Goal: Task Accomplishment & Management: Use online tool/utility

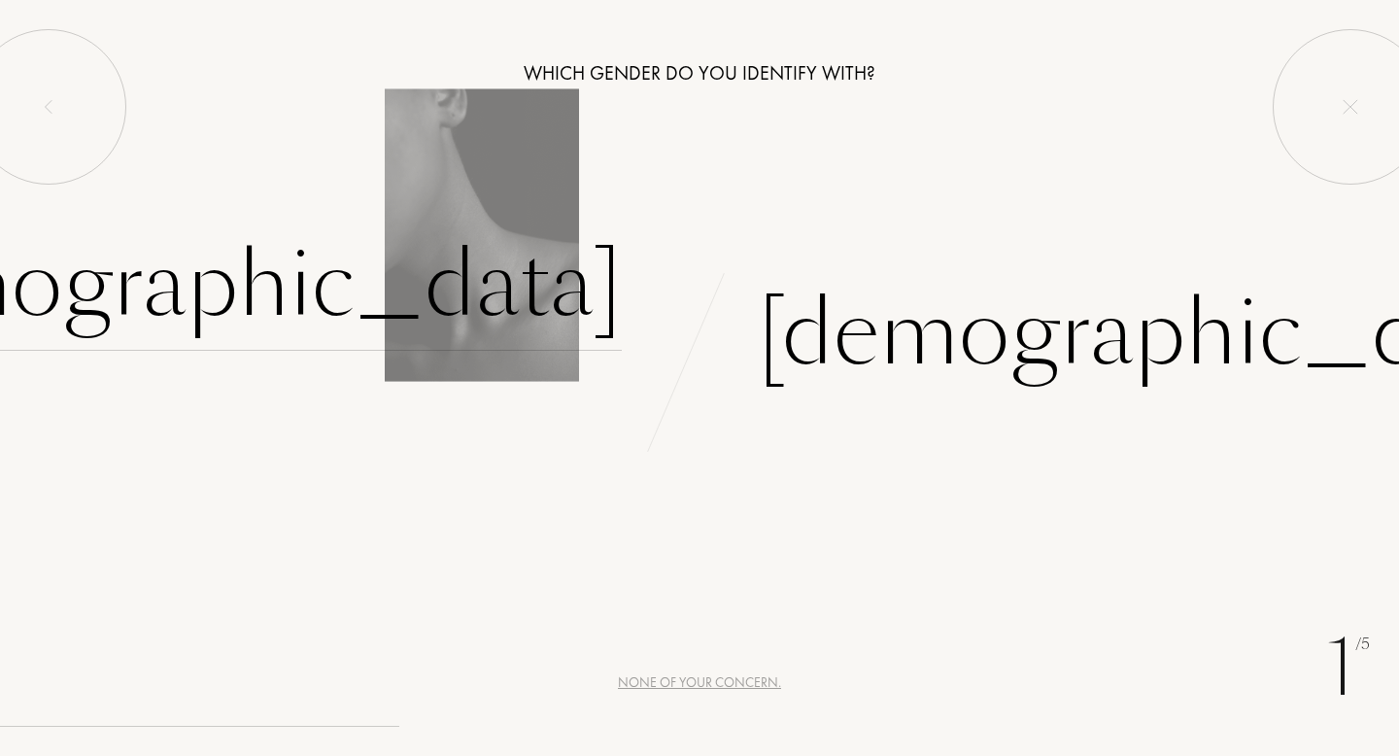
click at [562, 294] on div "Female" at bounding box center [216, 285] width 811 height 131
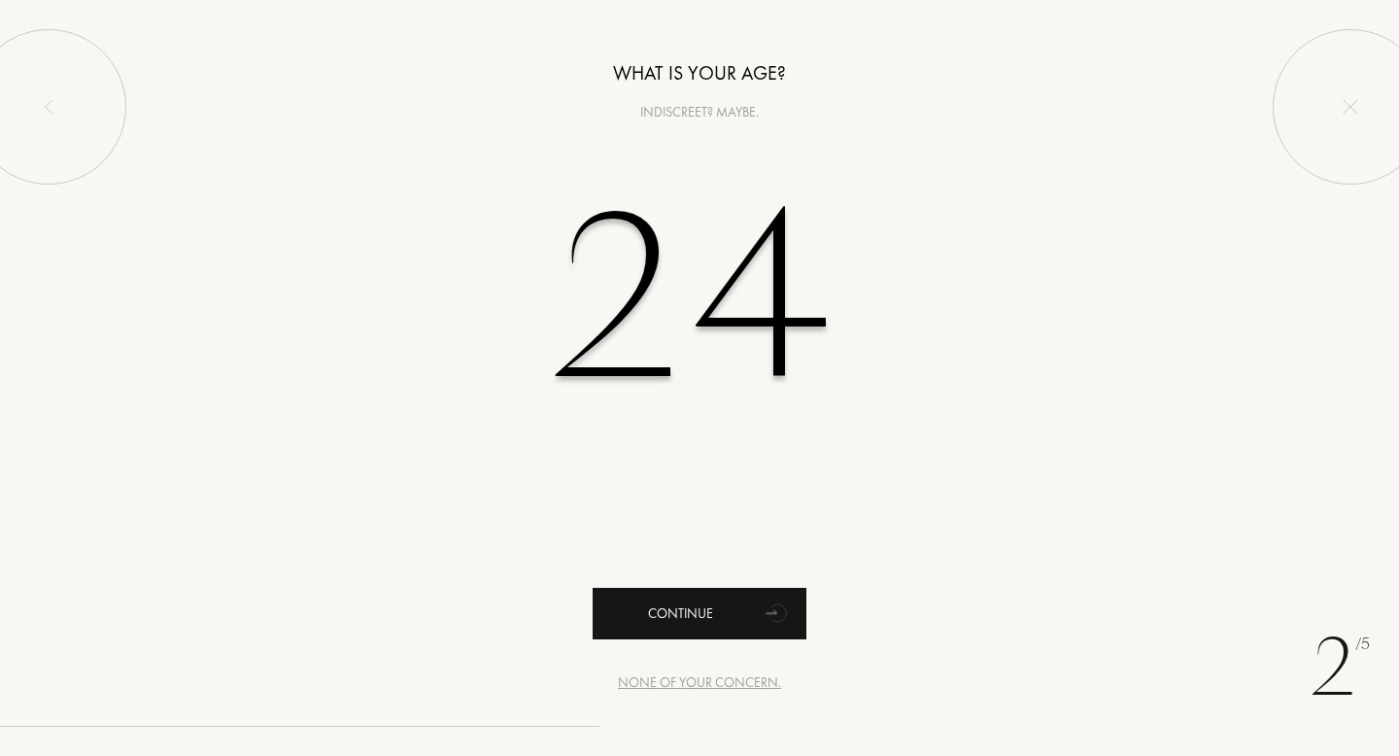
type input "24"
click at [648, 614] on div "Continue" at bounding box center [700, 613] width 214 height 51
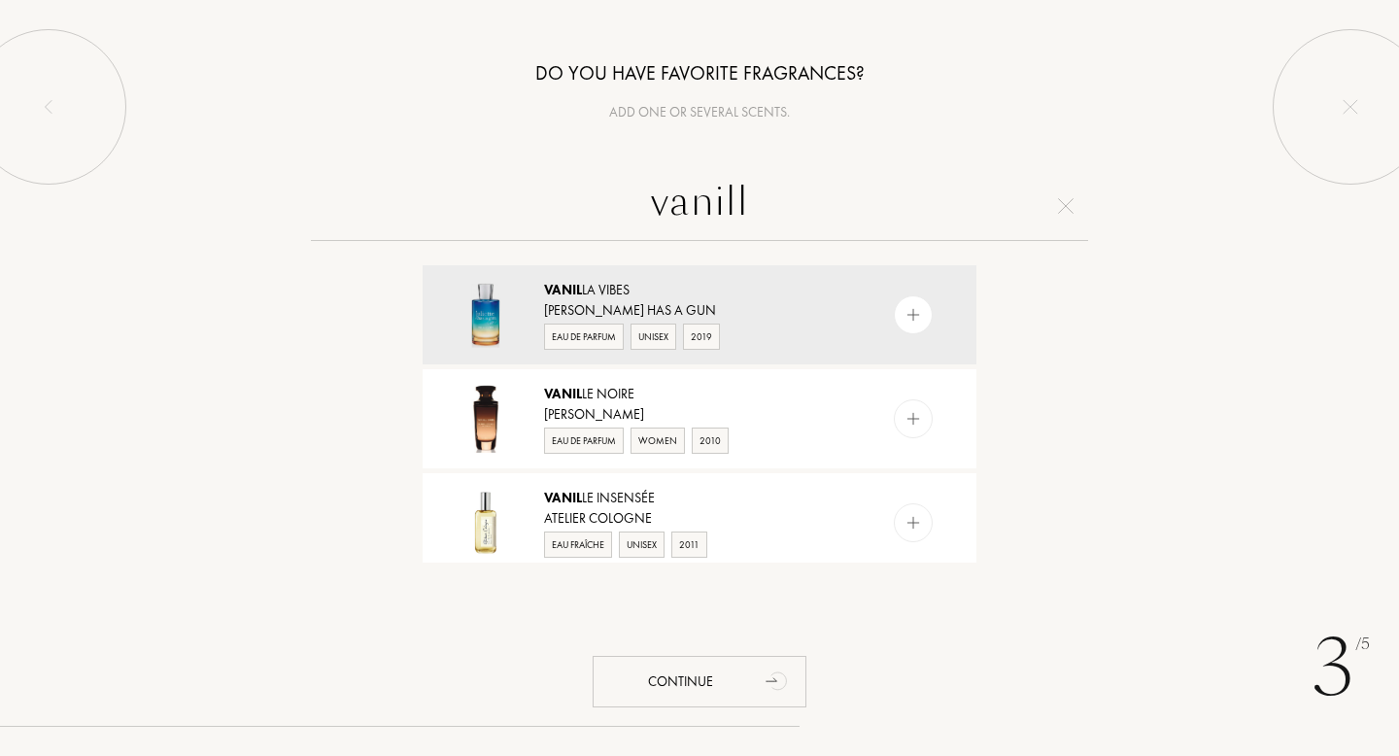
type input "vanilla"
click at [729, 240] on input "vanilla" at bounding box center [699, 206] width 777 height 70
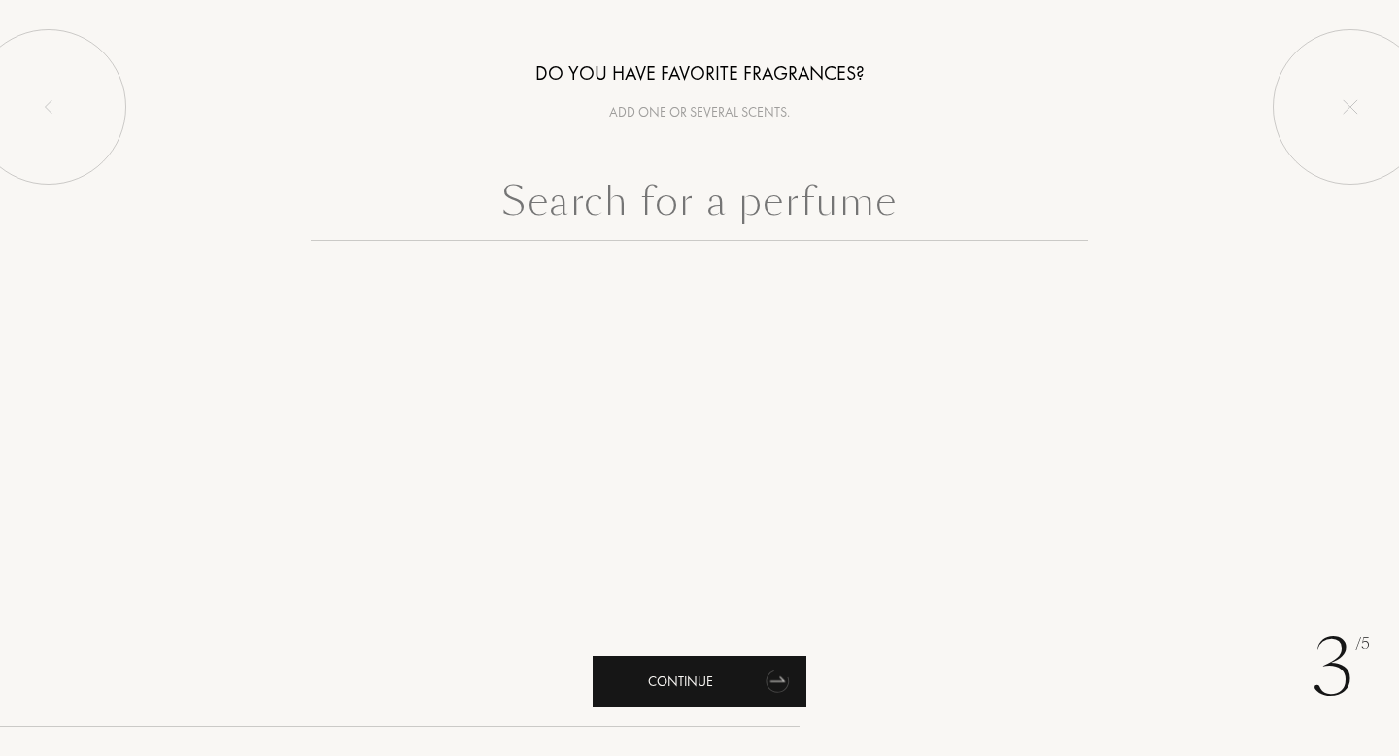
click at [688, 661] on div "Continue" at bounding box center [700, 681] width 214 height 51
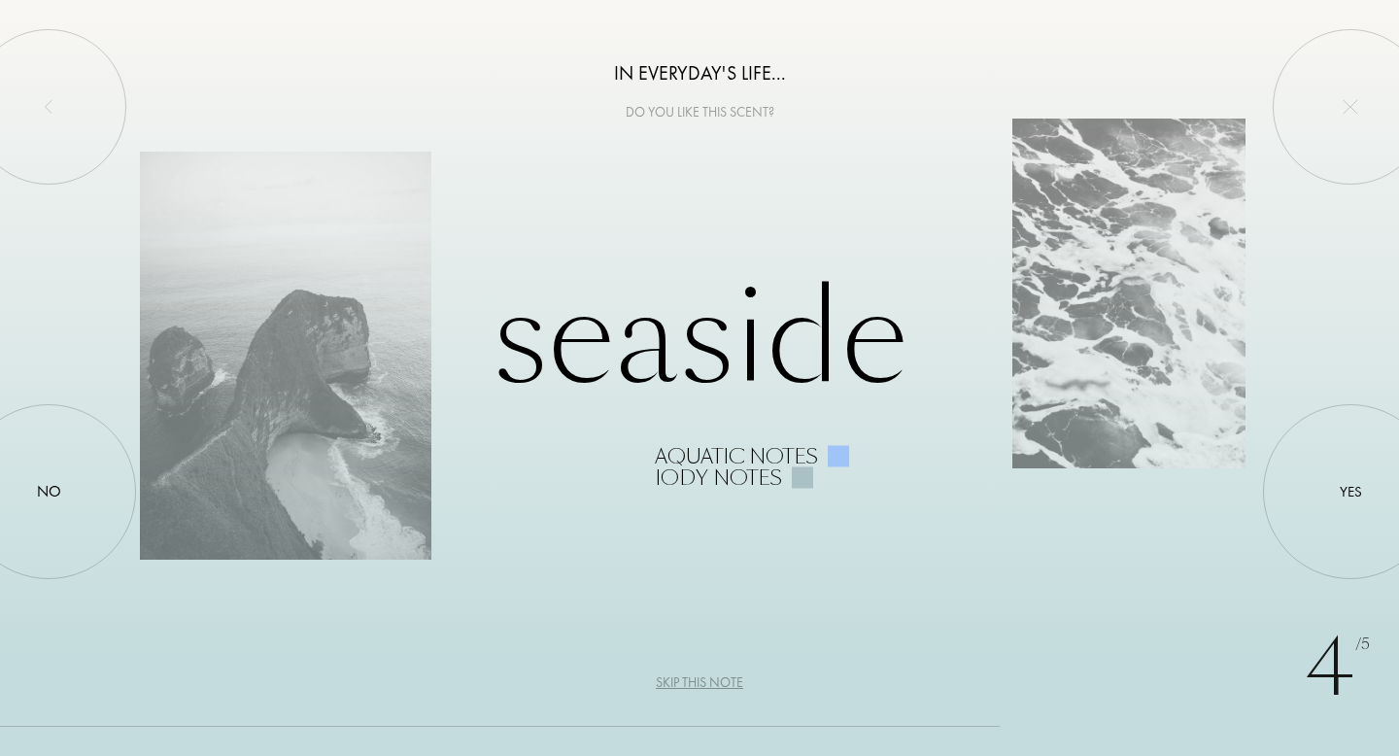
click at [835, 457] on div at bounding box center [838, 456] width 21 height 21
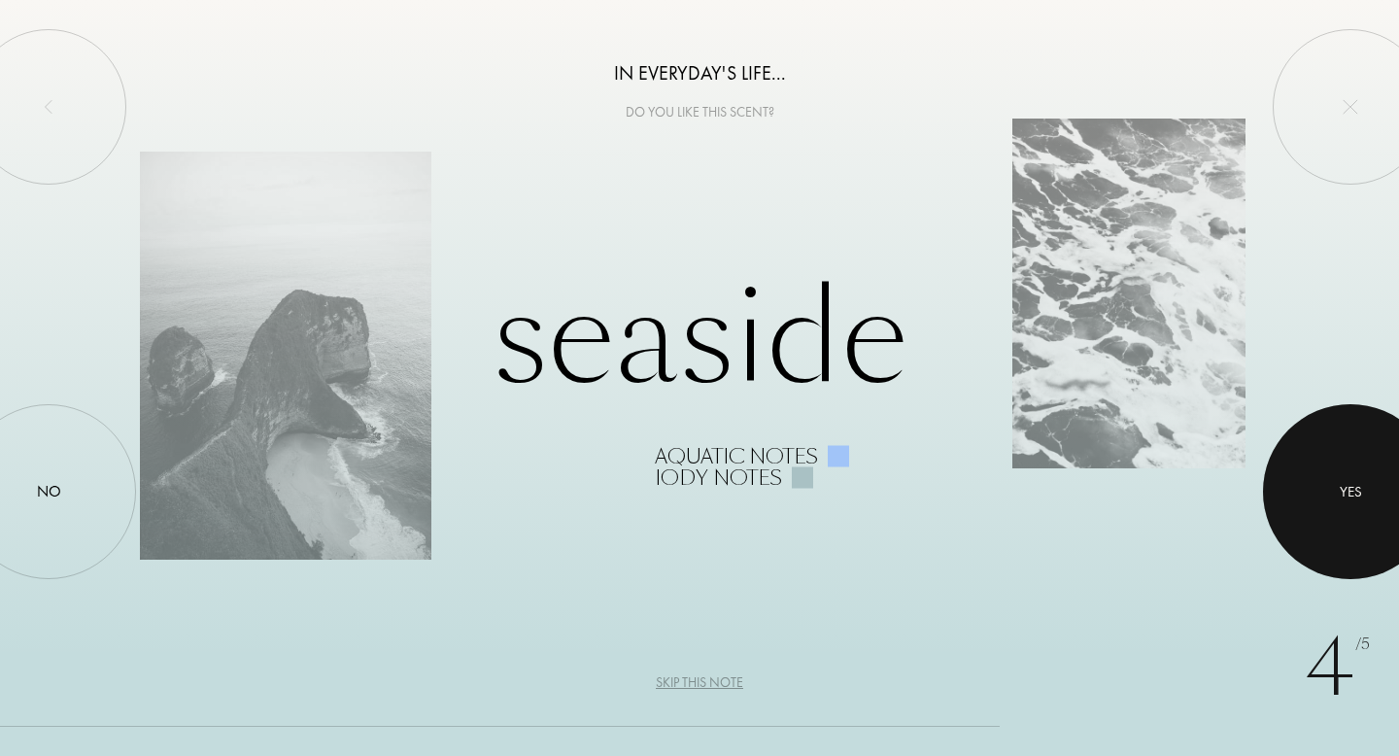
click at [1292, 489] on div at bounding box center [1350, 491] width 175 height 175
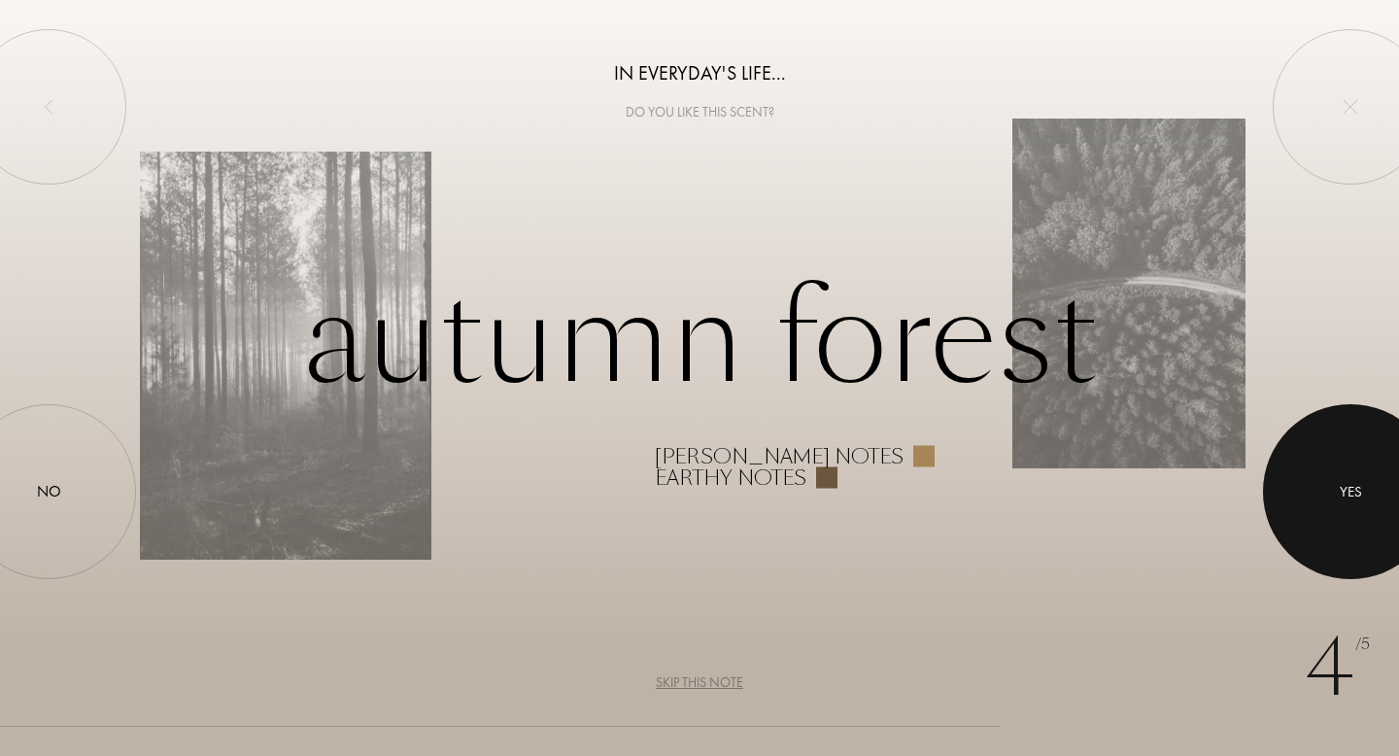
click at [1292, 489] on div at bounding box center [1350, 491] width 175 height 175
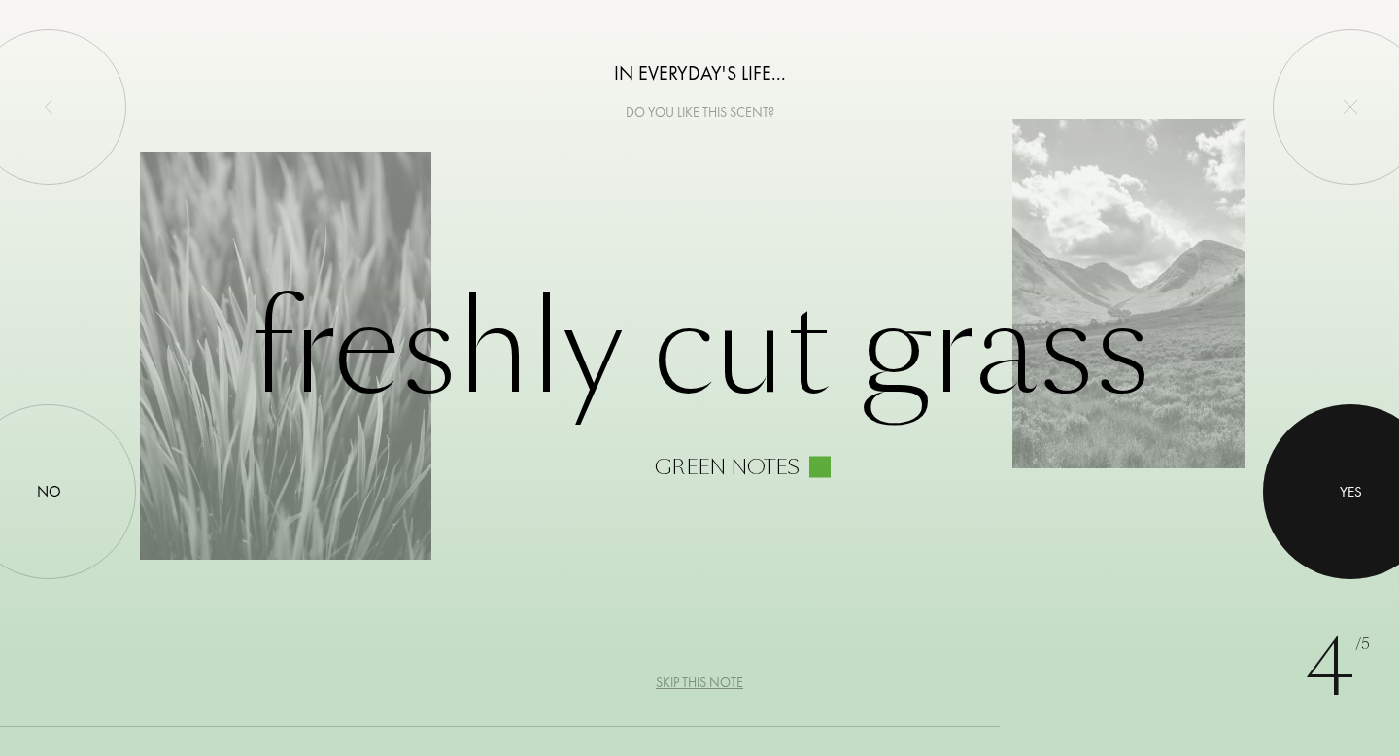
click at [1292, 490] on div at bounding box center [1350, 491] width 175 height 175
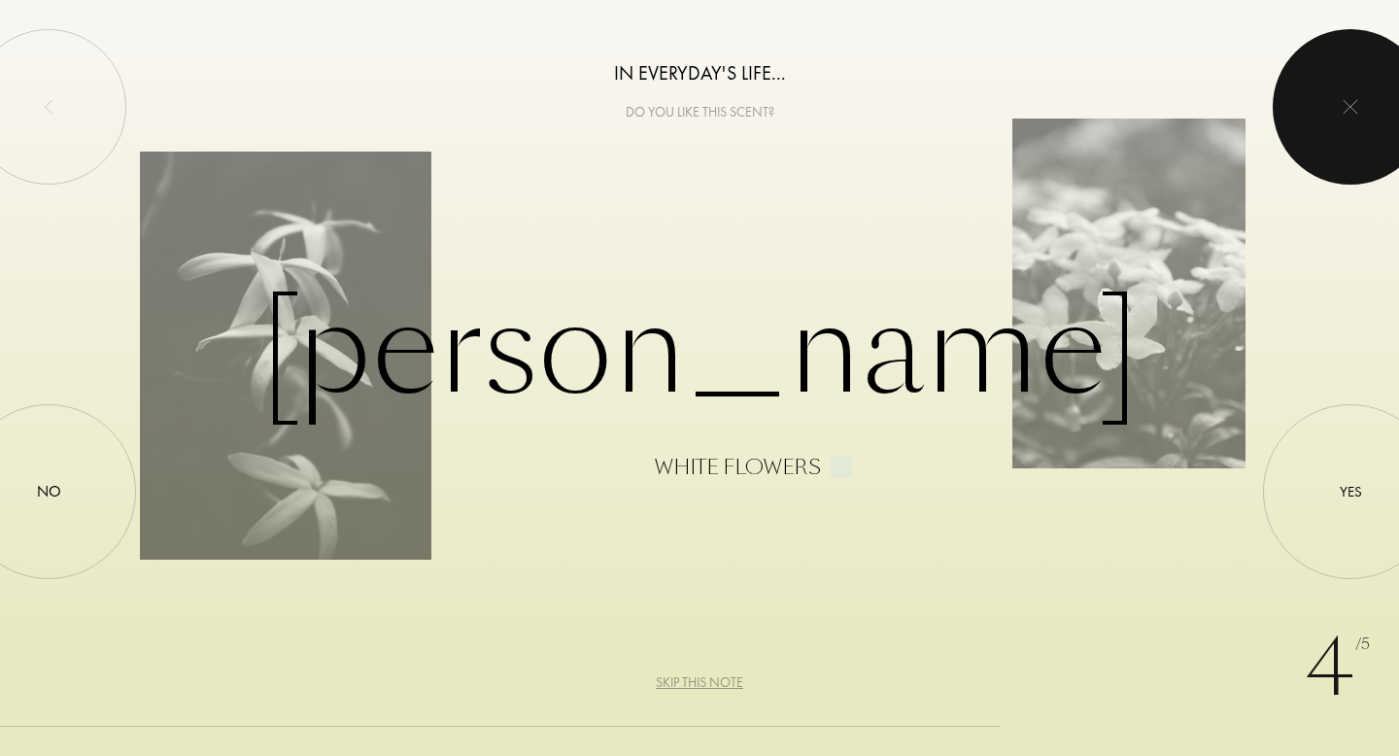
click at [1344, 161] on div at bounding box center [1350, 106] width 155 height 155
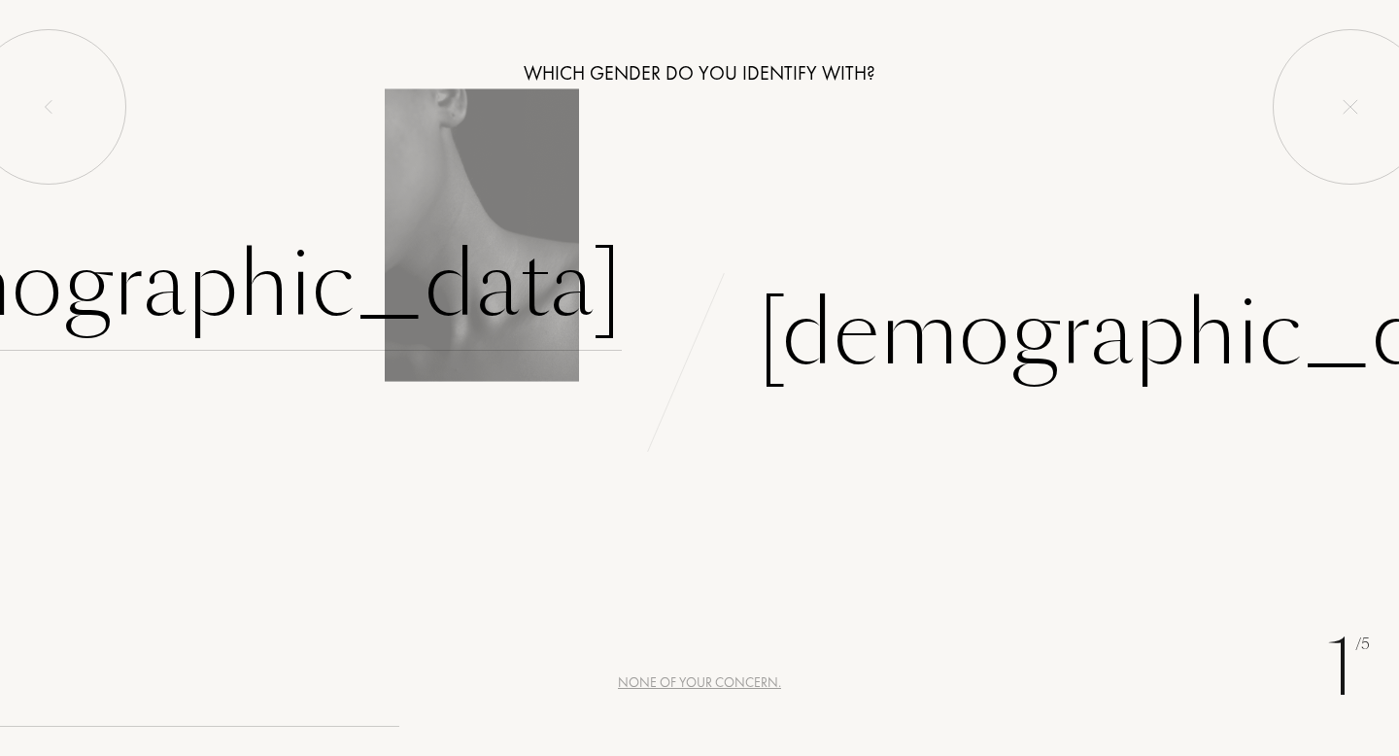
click at [606, 319] on div "[DEMOGRAPHIC_DATA]" at bounding box center [216, 285] width 811 height 131
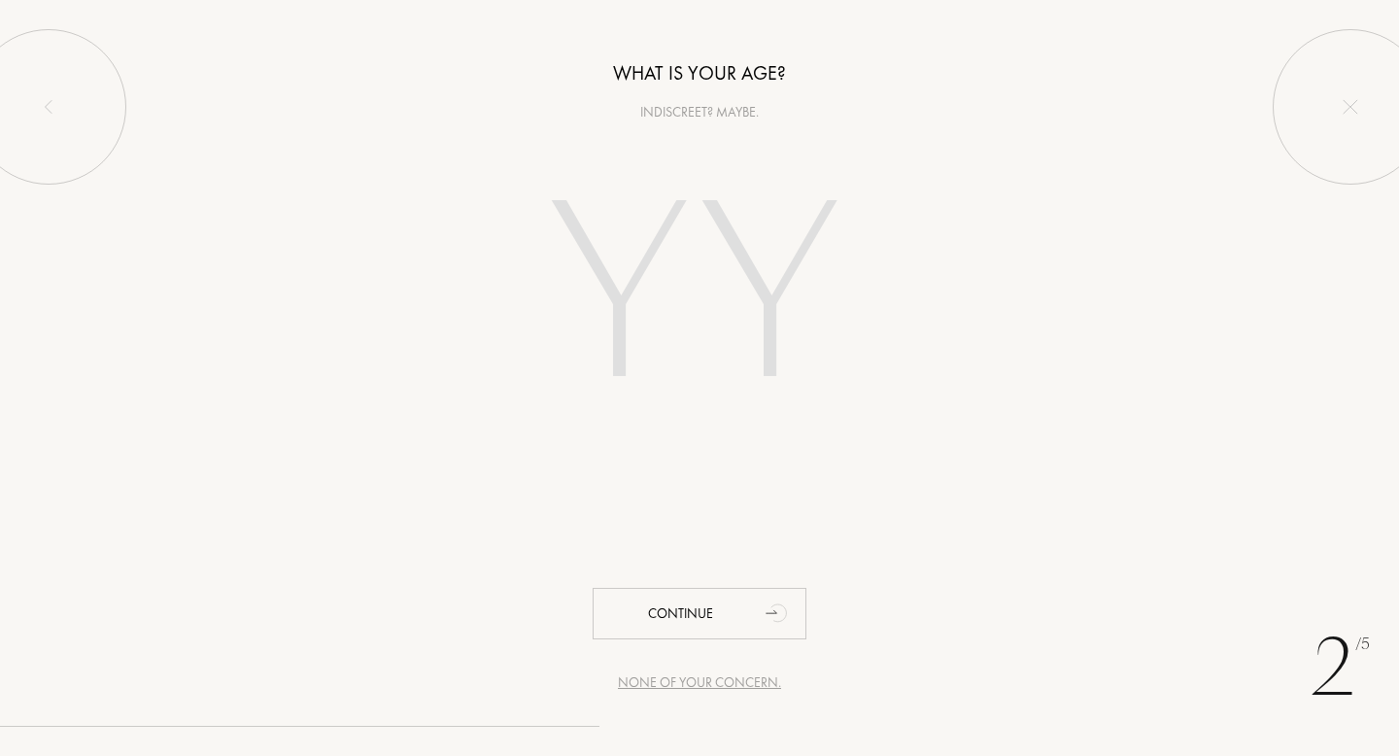
click at [646, 314] on input "number" at bounding box center [700, 299] width 418 height 335
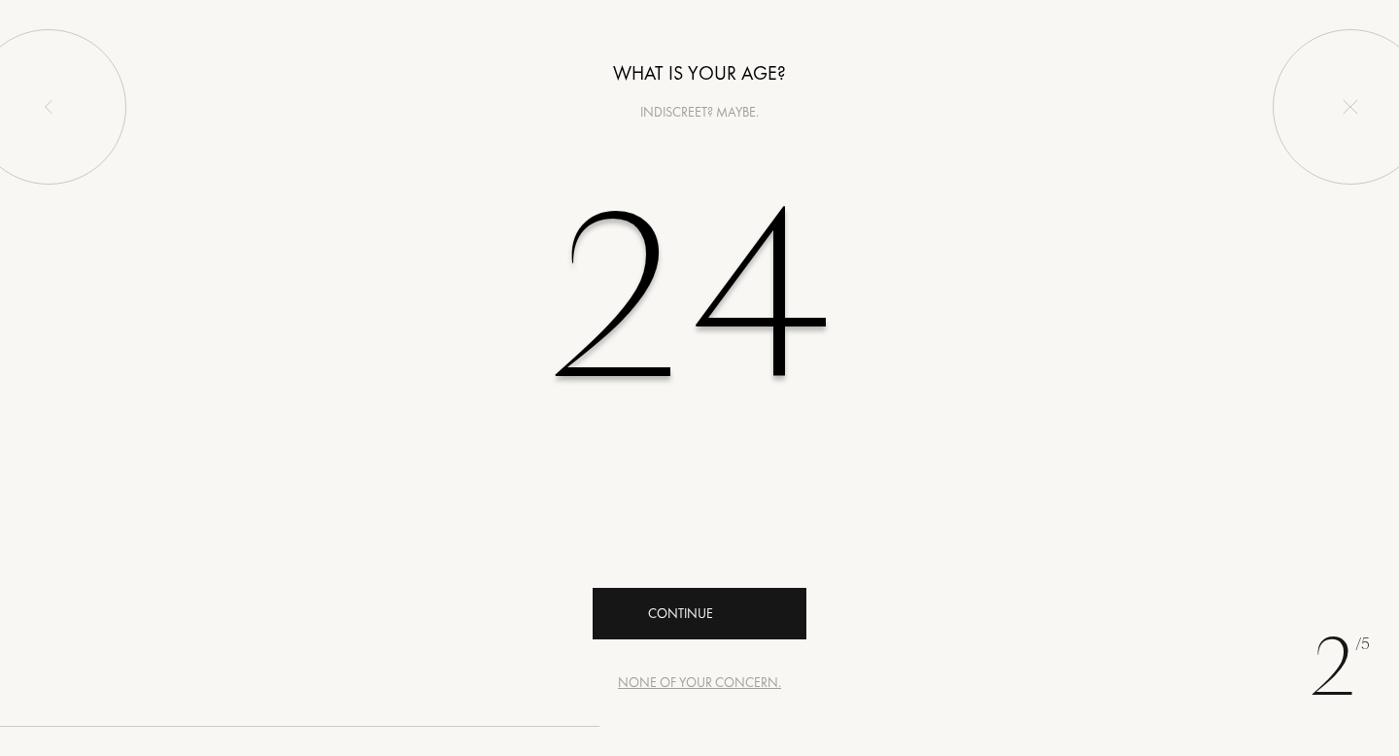
type input "24"
click at [677, 593] on div "Continue" at bounding box center [700, 613] width 214 height 51
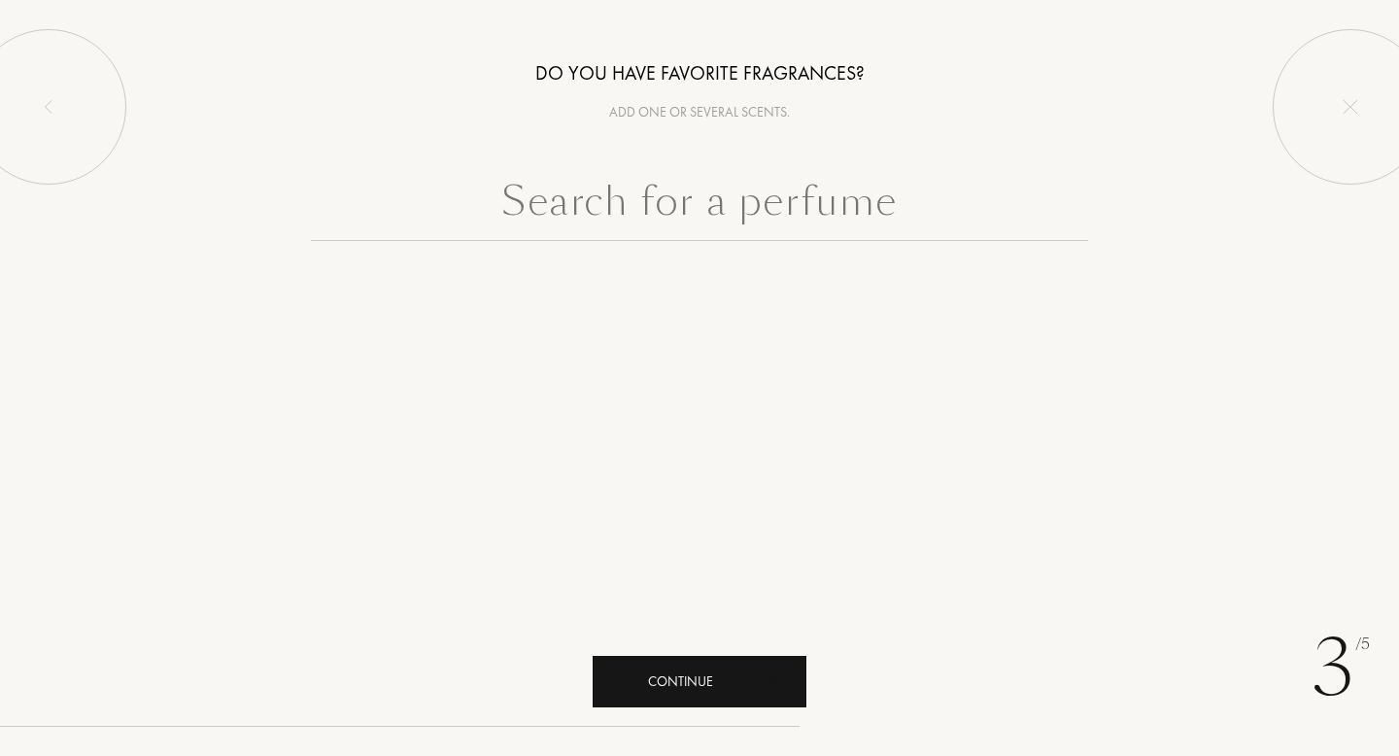
click at [656, 659] on div "Continue" at bounding box center [700, 681] width 214 height 51
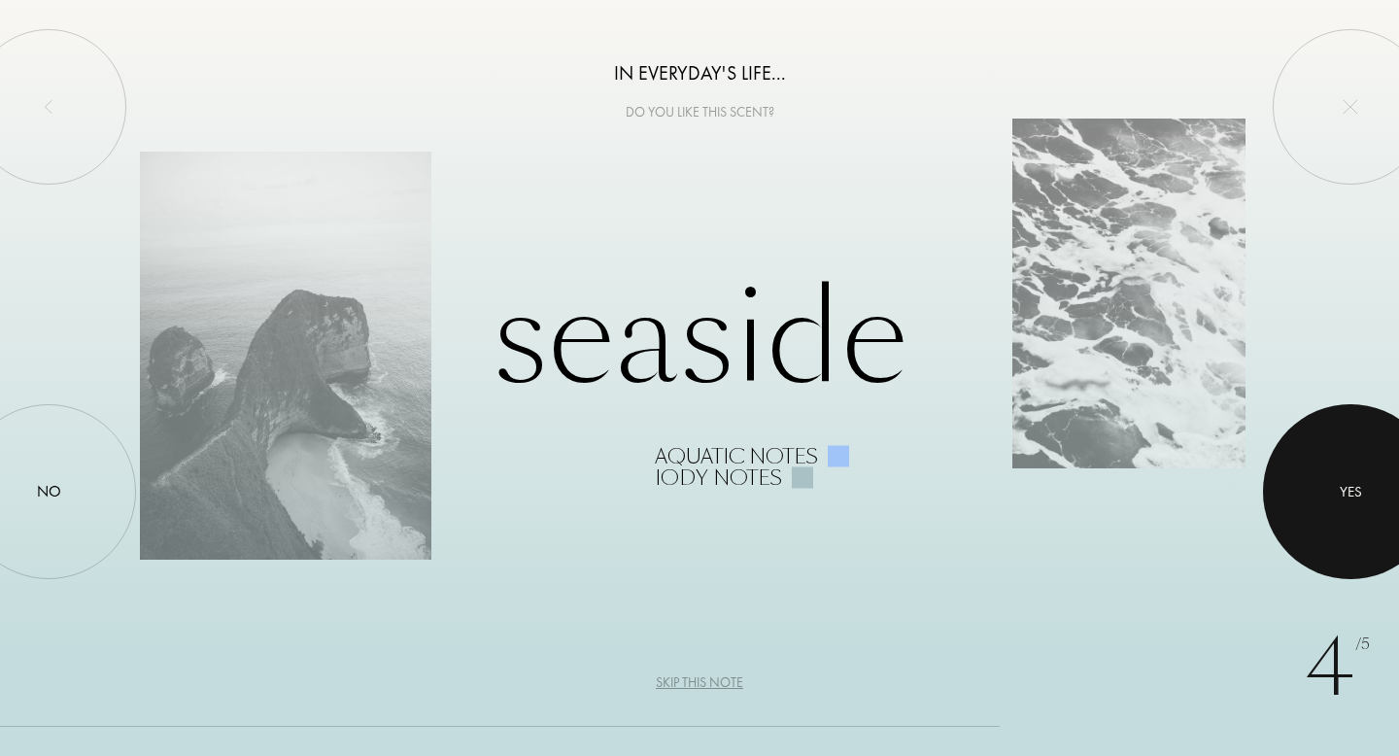
click at [1340, 487] on div "Yes" at bounding box center [1351, 491] width 22 height 22
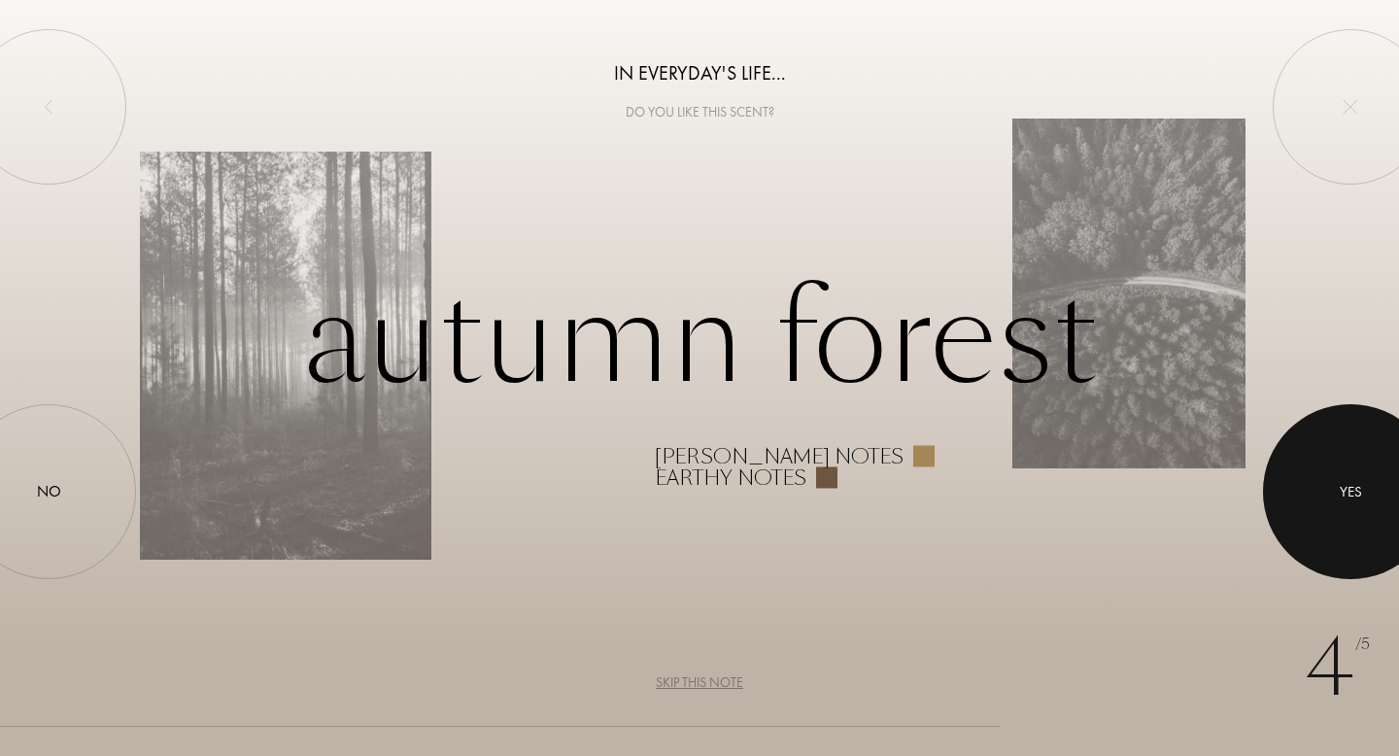
click at [1340, 487] on div "Yes" at bounding box center [1351, 491] width 22 height 22
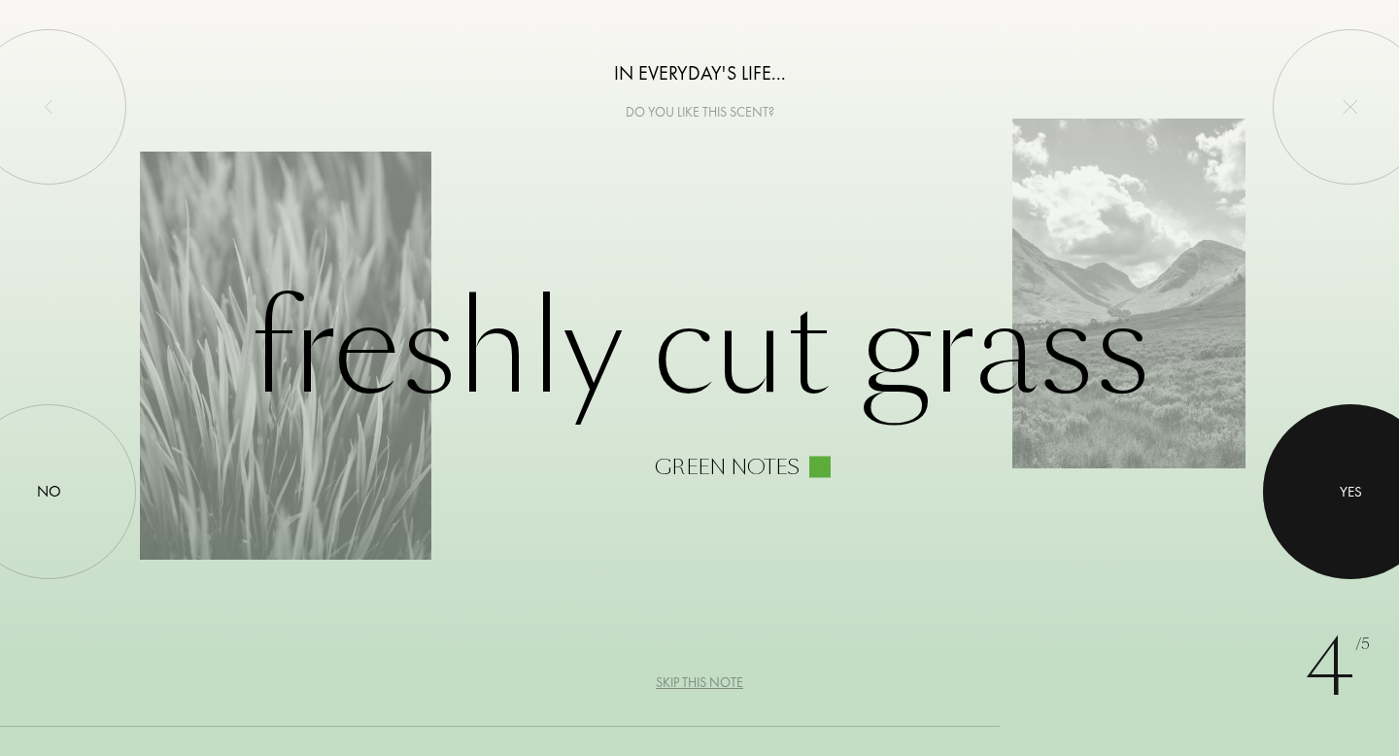
click at [1340, 487] on div "Yes" at bounding box center [1351, 491] width 22 height 22
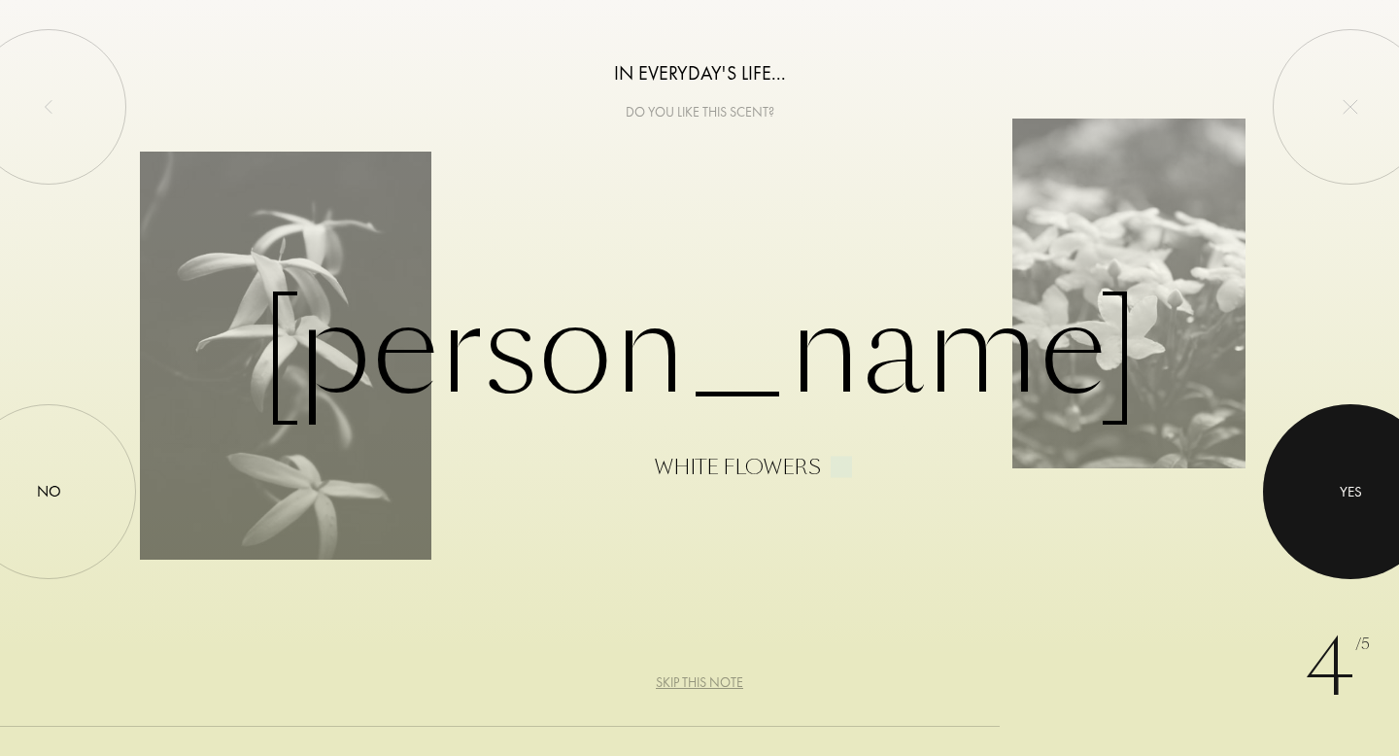
click at [1340, 487] on div "Yes" at bounding box center [1351, 491] width 22 height 22
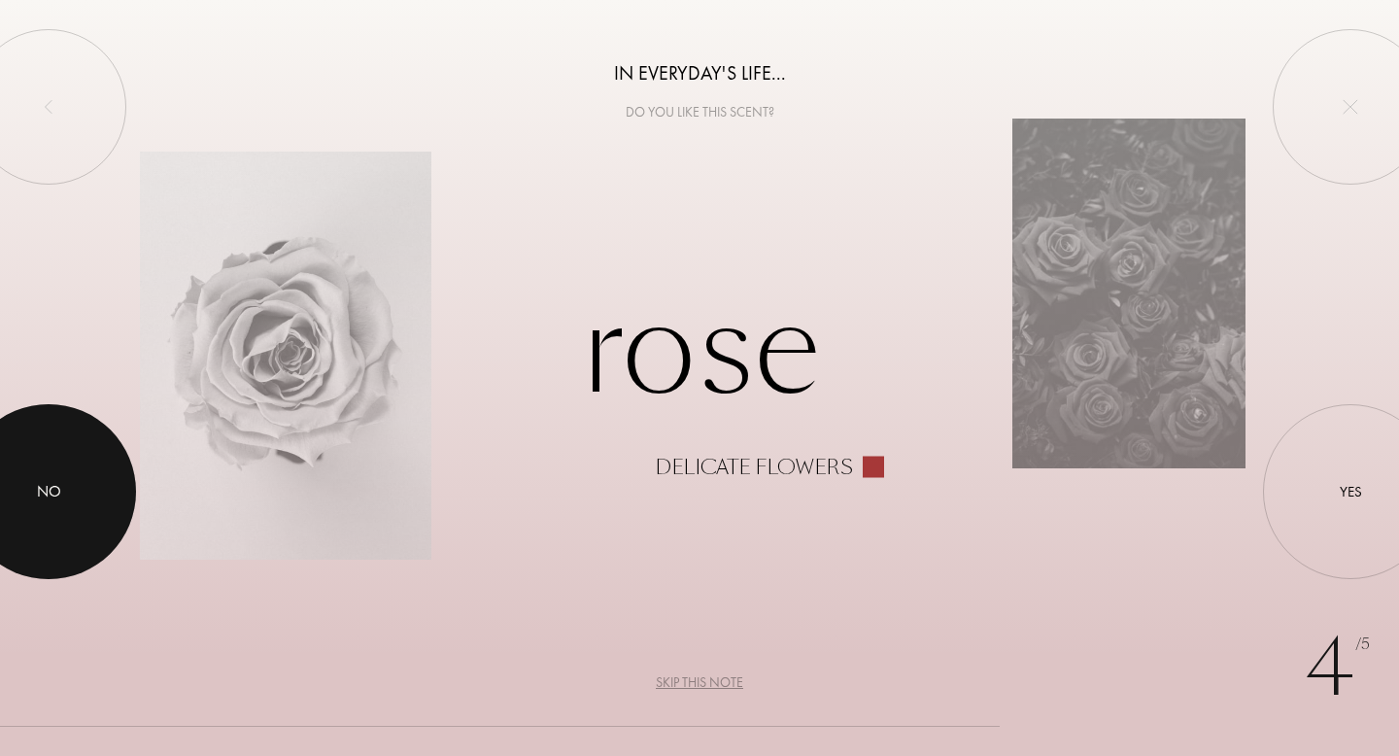
click at [128, 502] on div "No" at bounding box center [48, 491] width 175 height 175
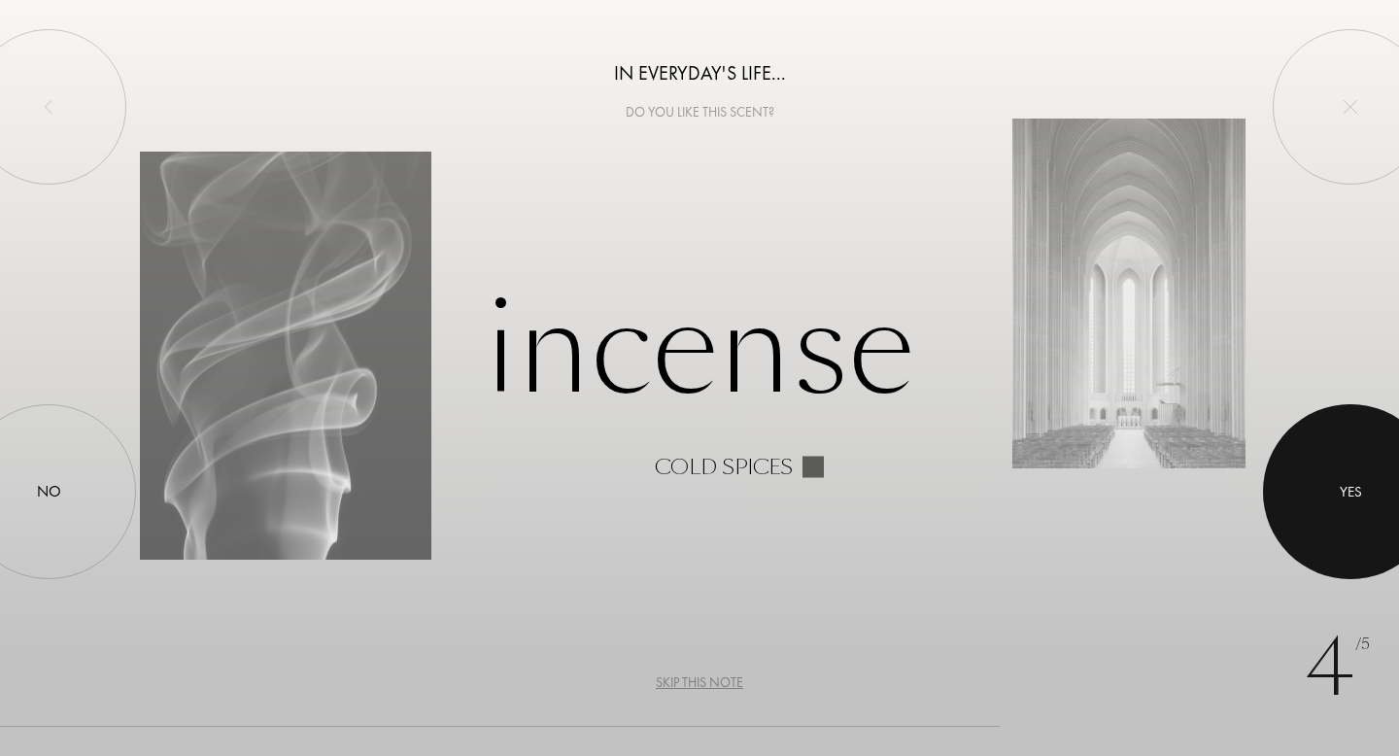
click at [1350, 462] on div at bounding box center [1350, 491] width 175 height 175
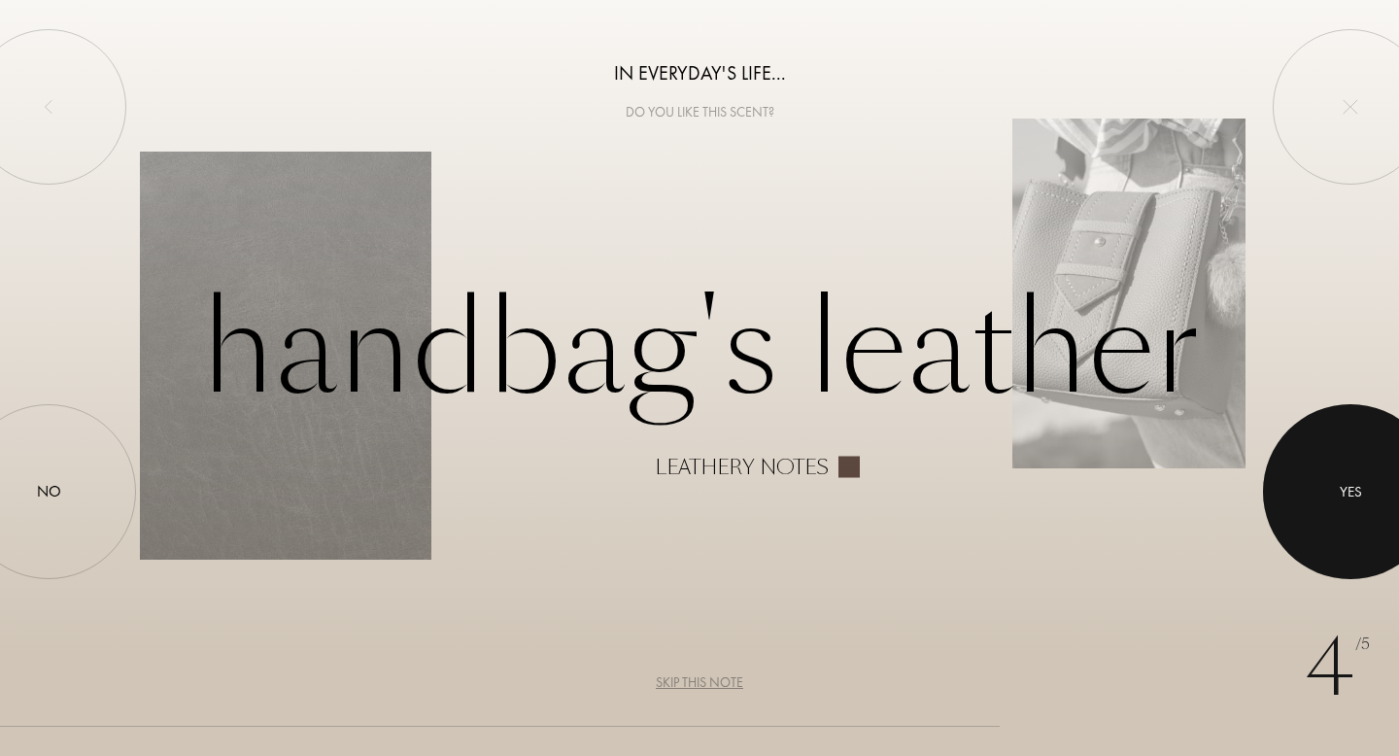
click at [1351, 528] on div at bounding box center [1350, 491] width 175 height 175
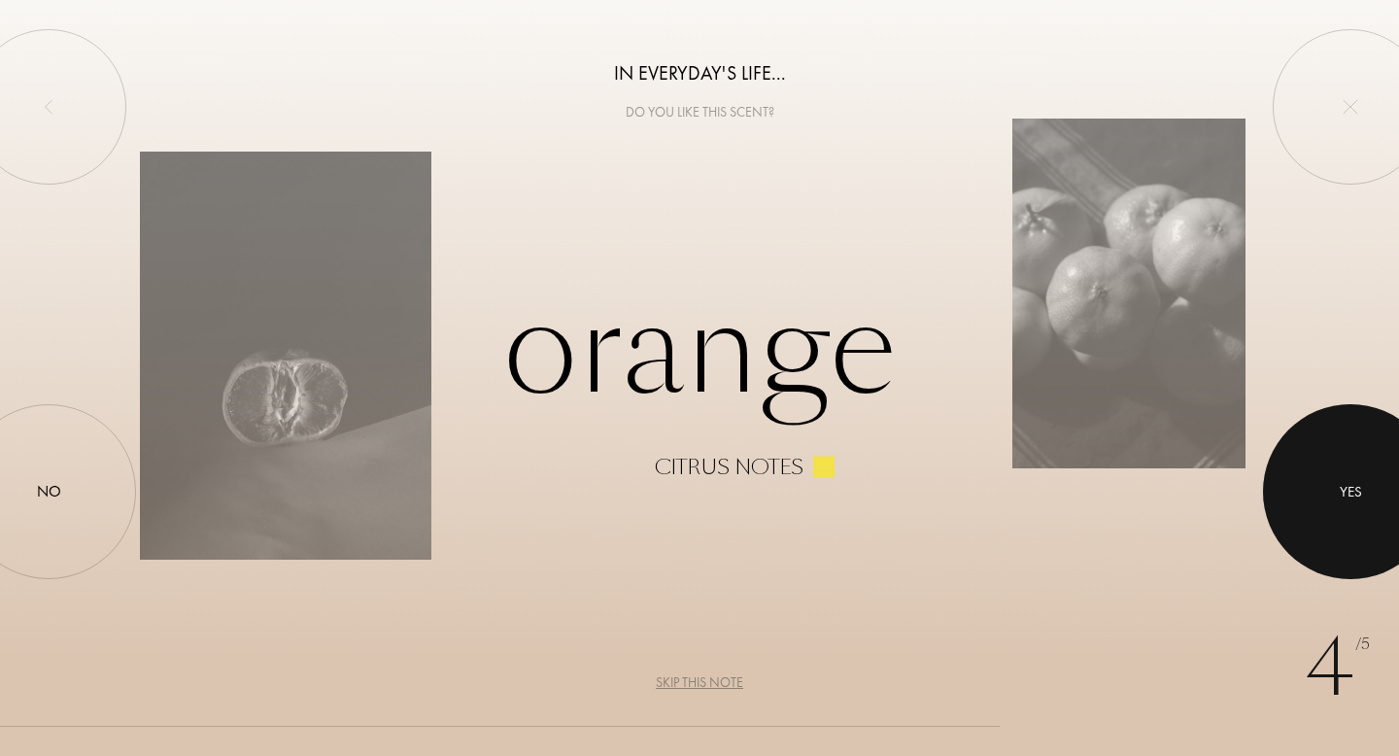
click at [1310, 532] on div "Yes" at bounding box center [1350, 491] width 175 height 175
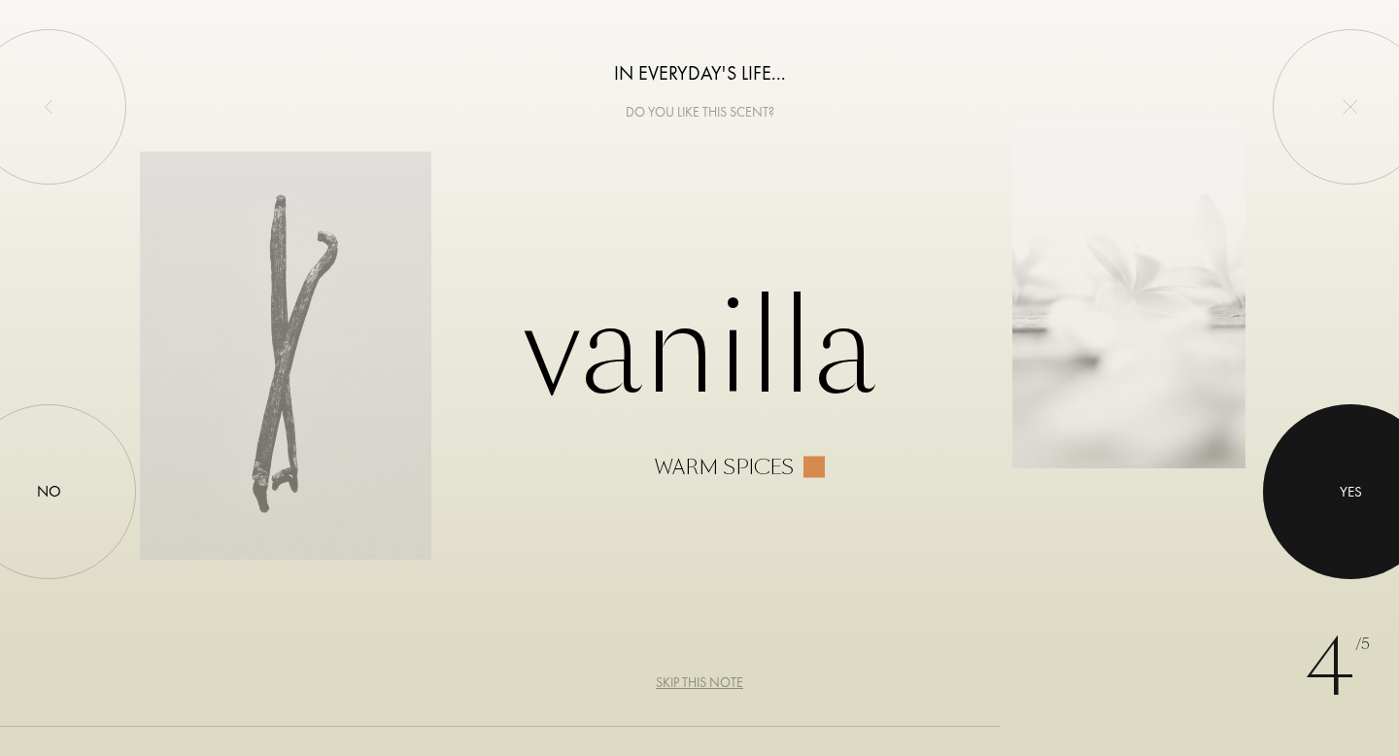
click at [1398, 513] on div "Yes" at bounding box center [1350, 491] width 175 height 175
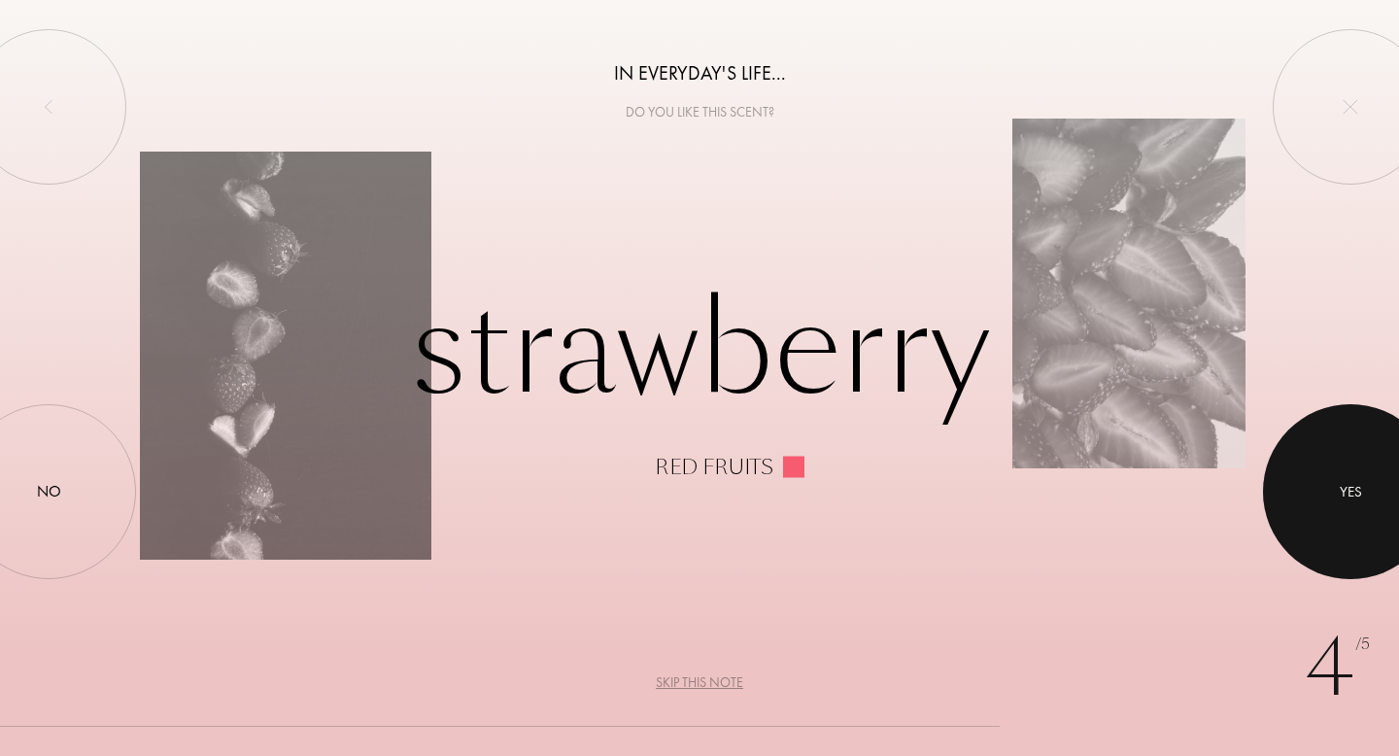
click at [1327, 497] on div at bounding box center [1350, 491] width 175 height 175
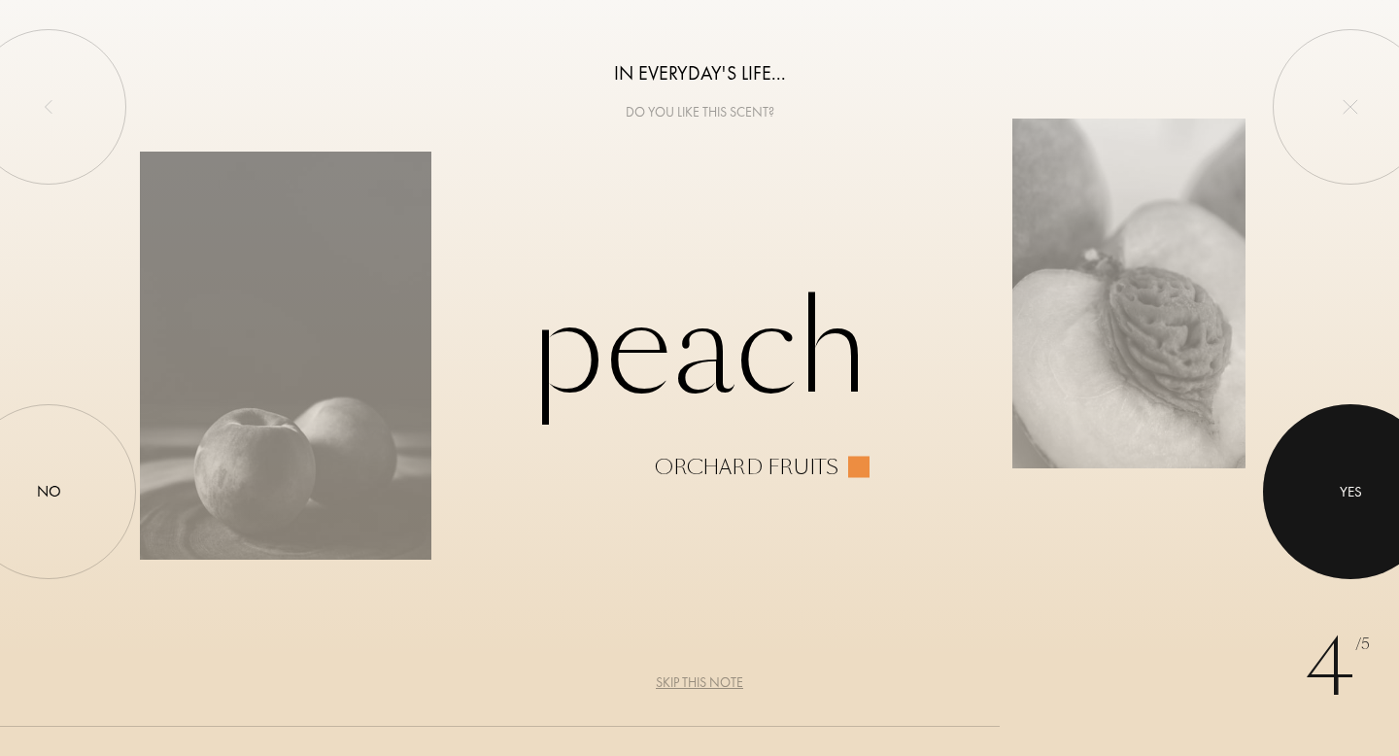
click at [1355, 489] on div "Yes" at bounding box center [1351, 491] width 22 height 22
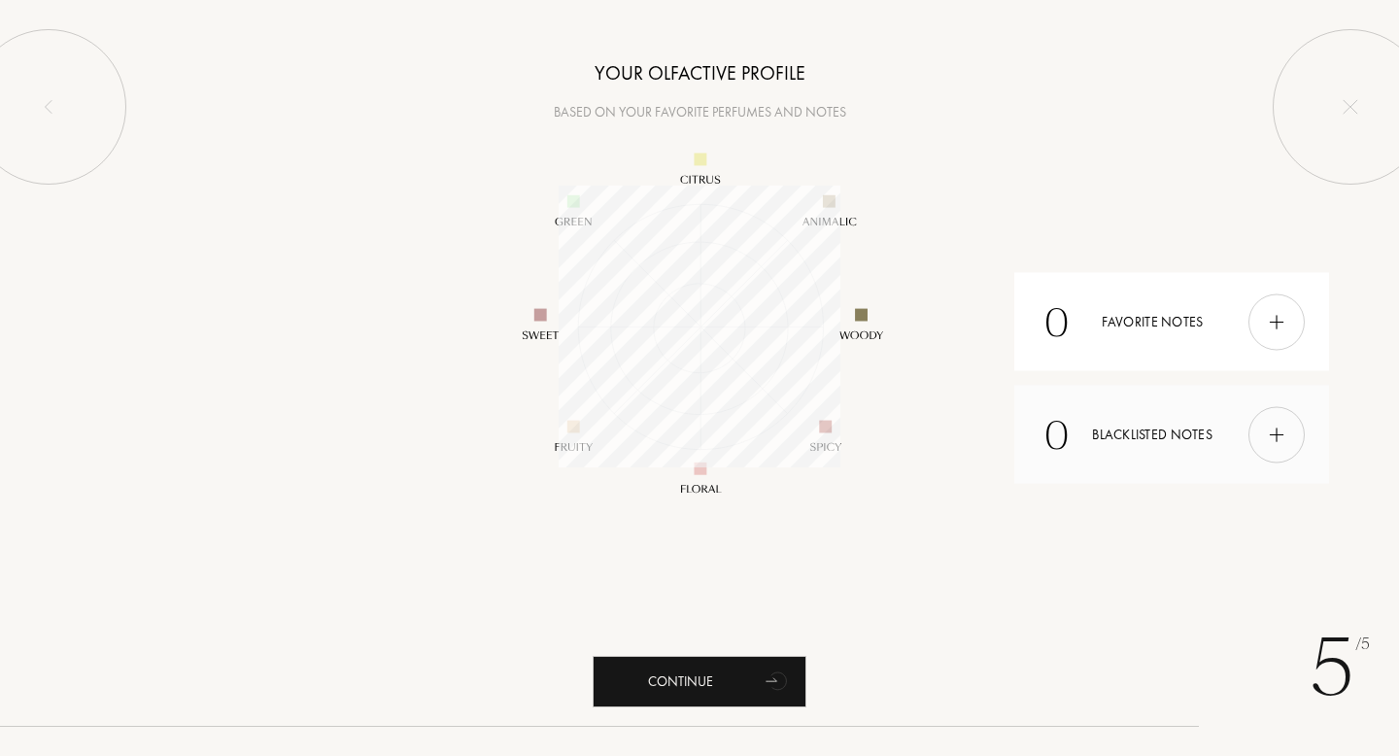
scroll to position [282, 282]
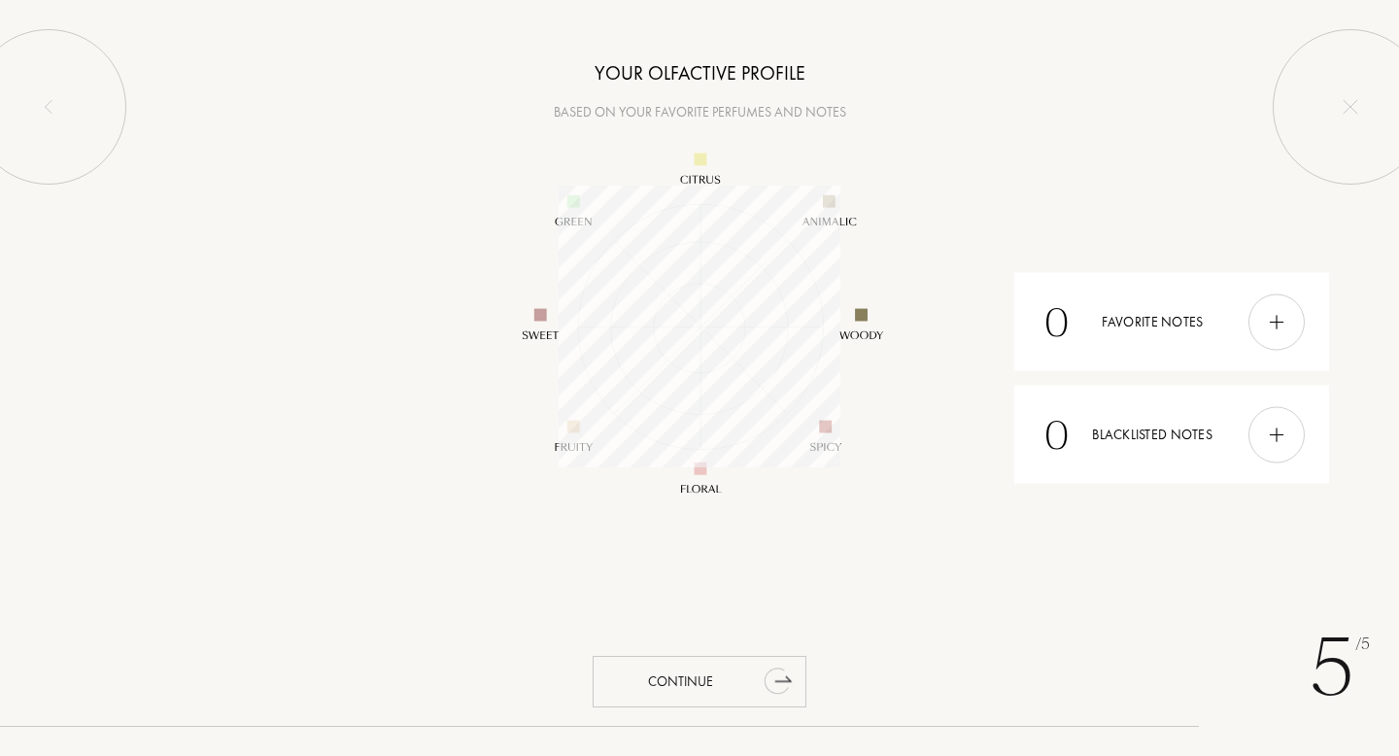
click at [706, 696] on div "Continue" at bounding box center [700, 681] width 214 height 51
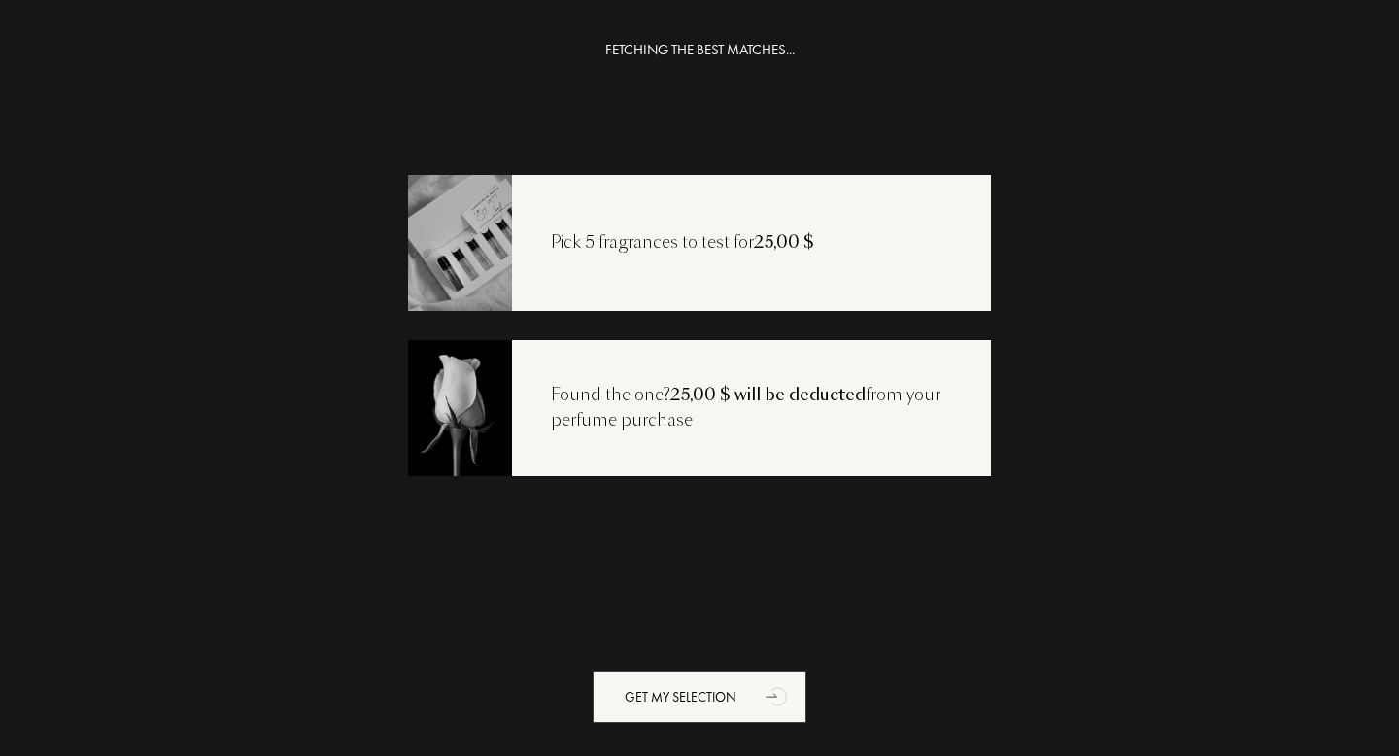
click at [488, 233] on img at bounding box center [459, 242] width 105 height 140
click at [618, 692] on div "Get my selection" at bounding box center [700, 696] width 214 height 51
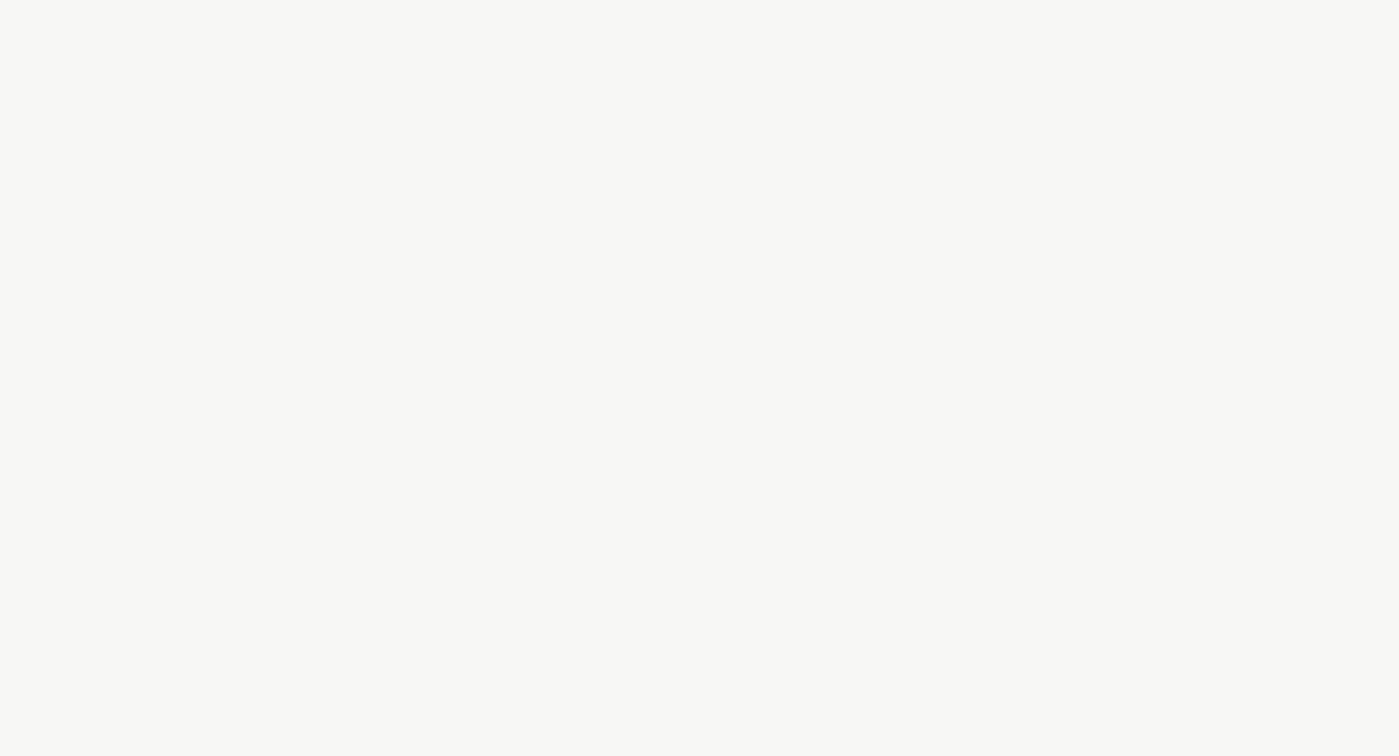
select select "US"
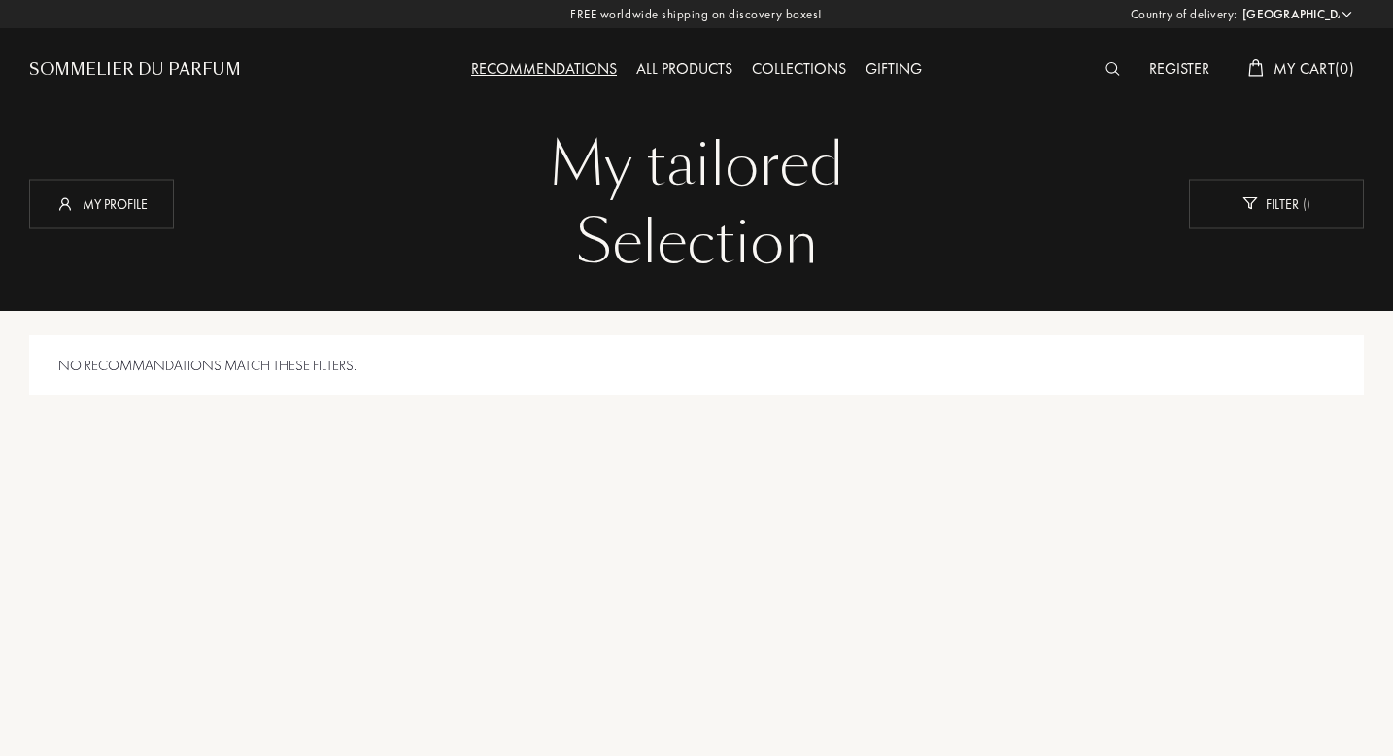
click at [810, 339] on div "No recommandations match these filters." at bounding box center [696, 365] width 1335 height 61
click at [1234, 207] on div "Filter ( )" at bounding box center [1276, 204] width 175 height 50
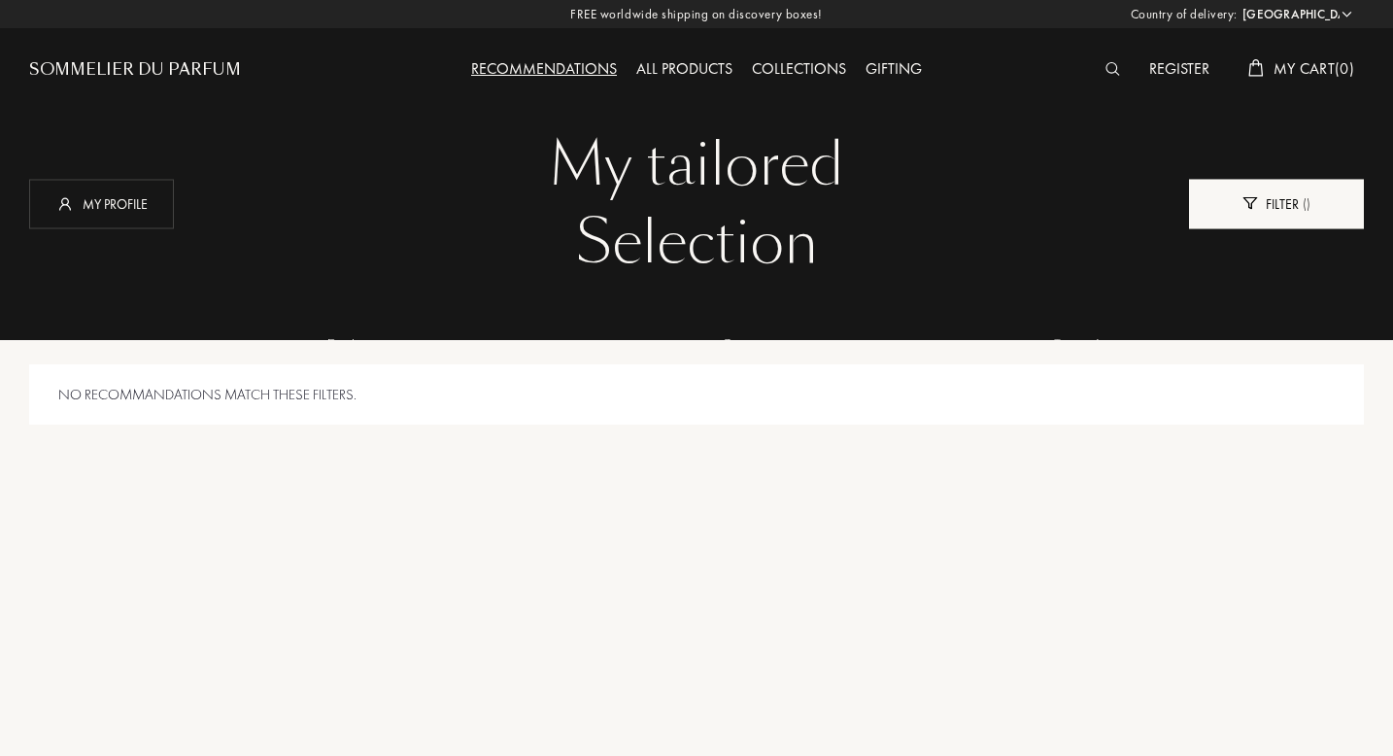
scroll to position [97, 408]
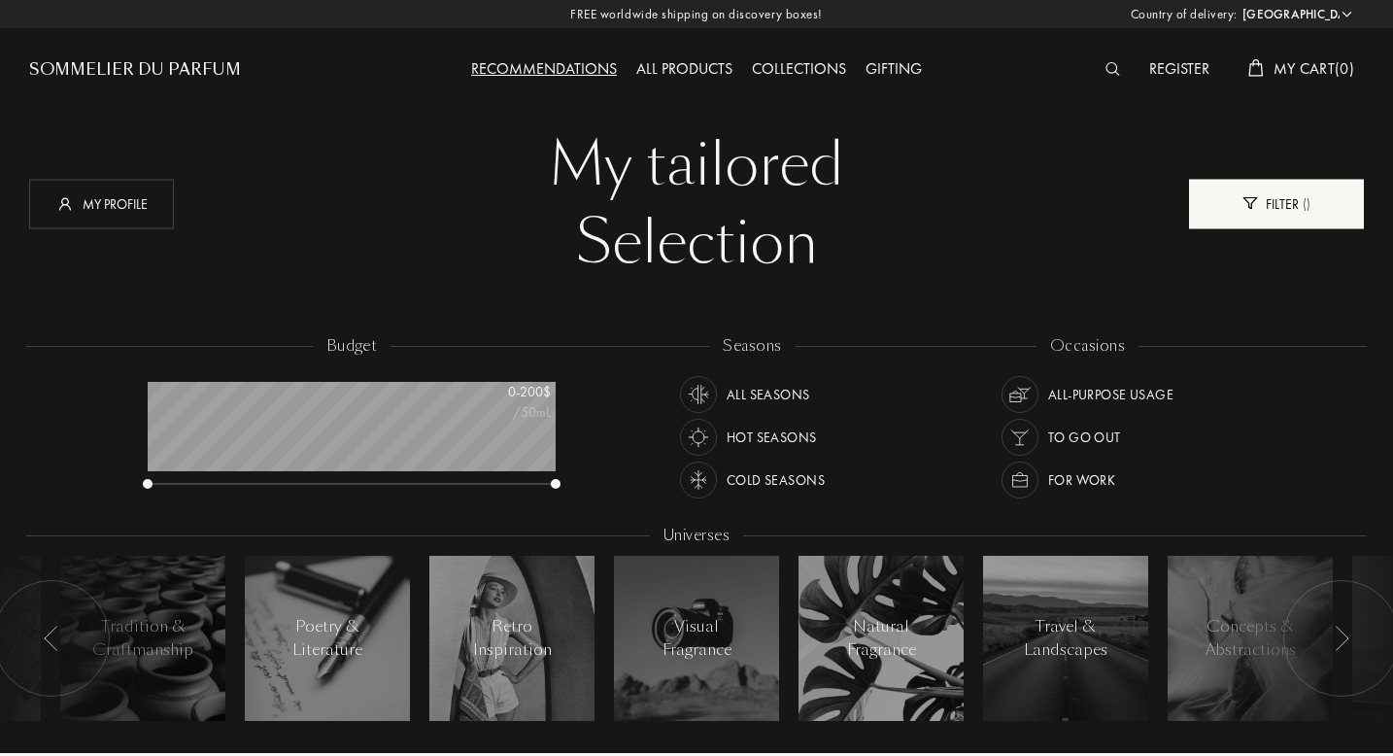
click at [1233, 207] on div "Filter ( )" at bounding box center [1276, 204] width 175 height 50
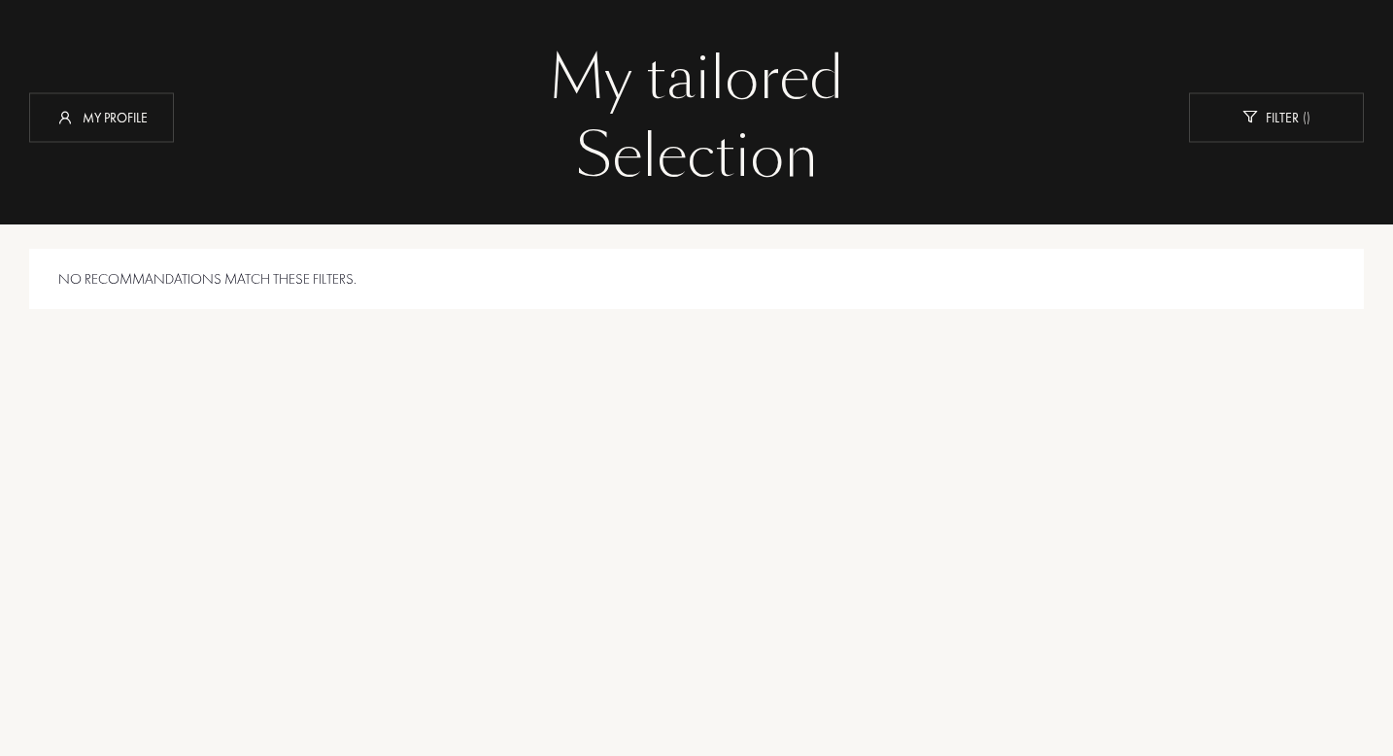
scroll to position [0, 0]
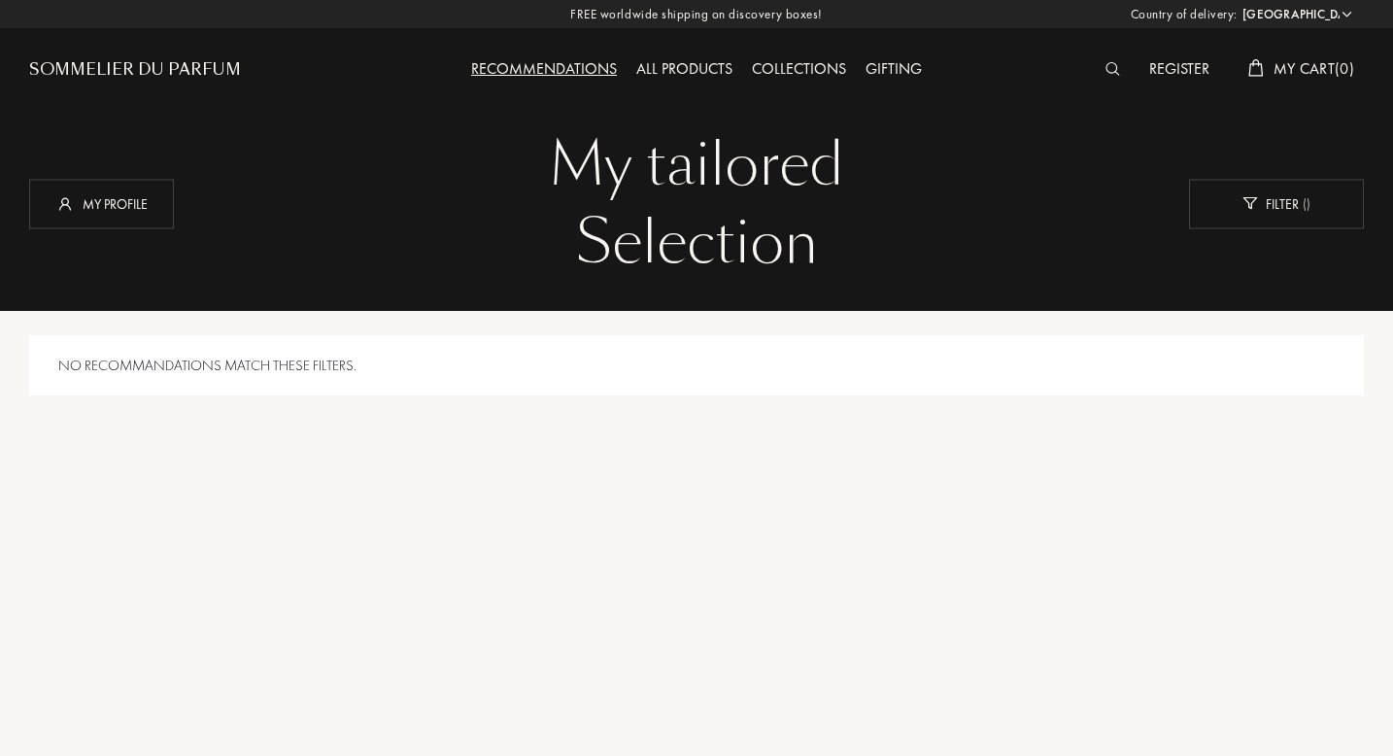
click at [679, 68] on div "All products" at bounding box center [685, 69] width 116 height 25
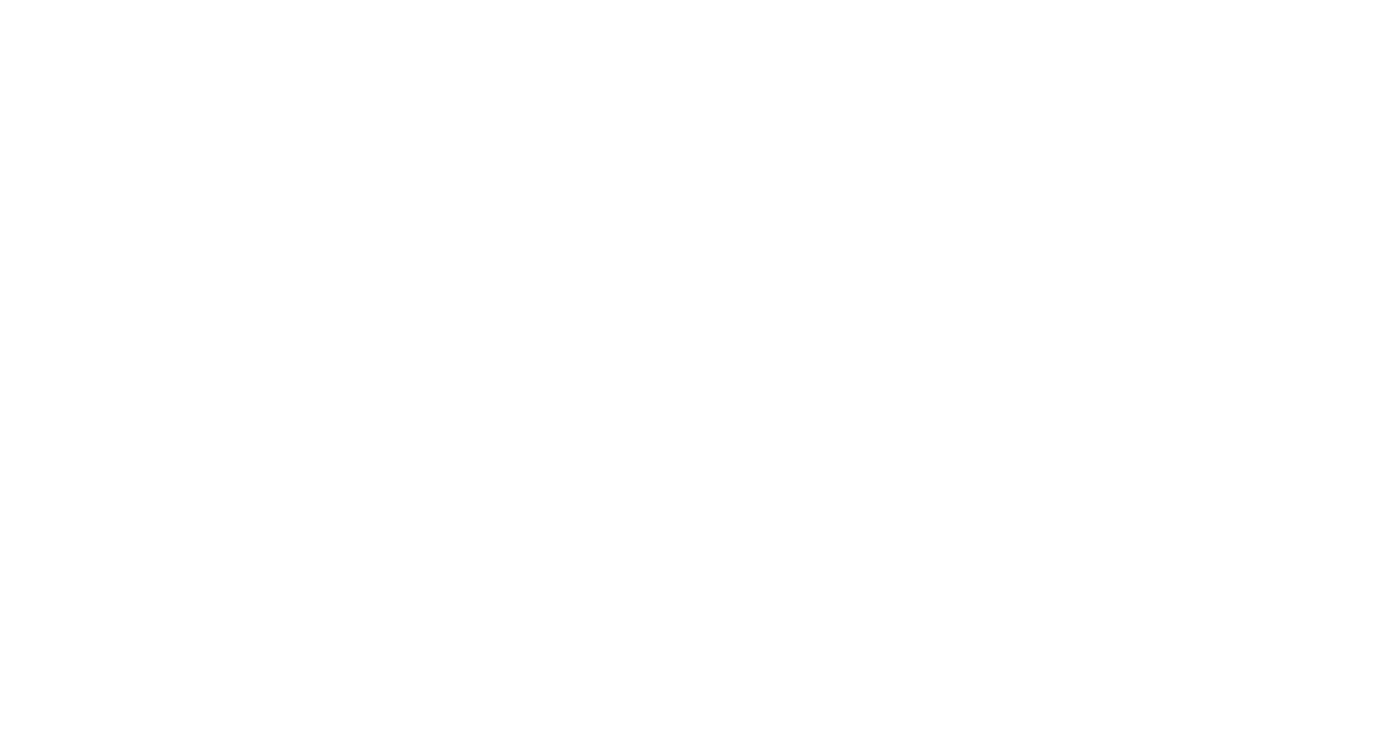
select select "US"
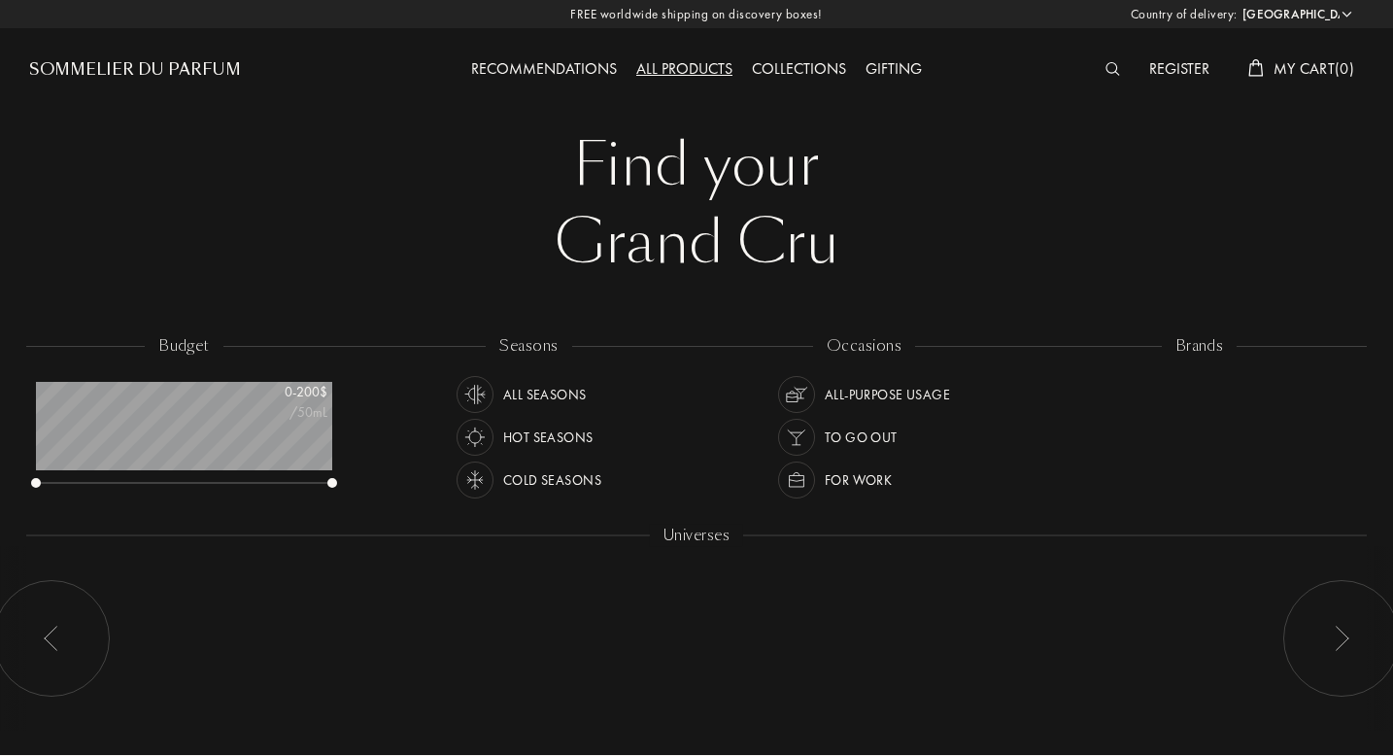
scroll to position [97, 296]
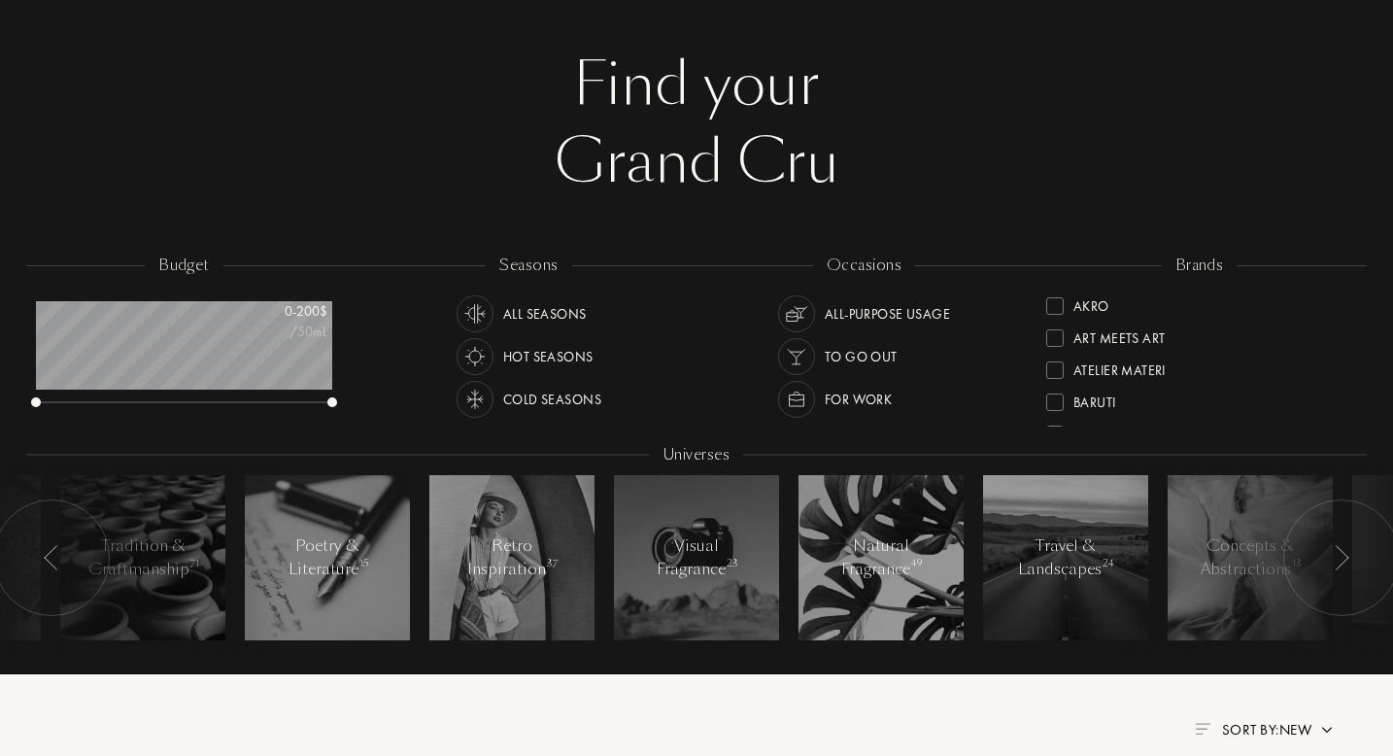
scroll to position [124, 0]
